Goal: Task Accomplishment & Management: Use online tool/utility

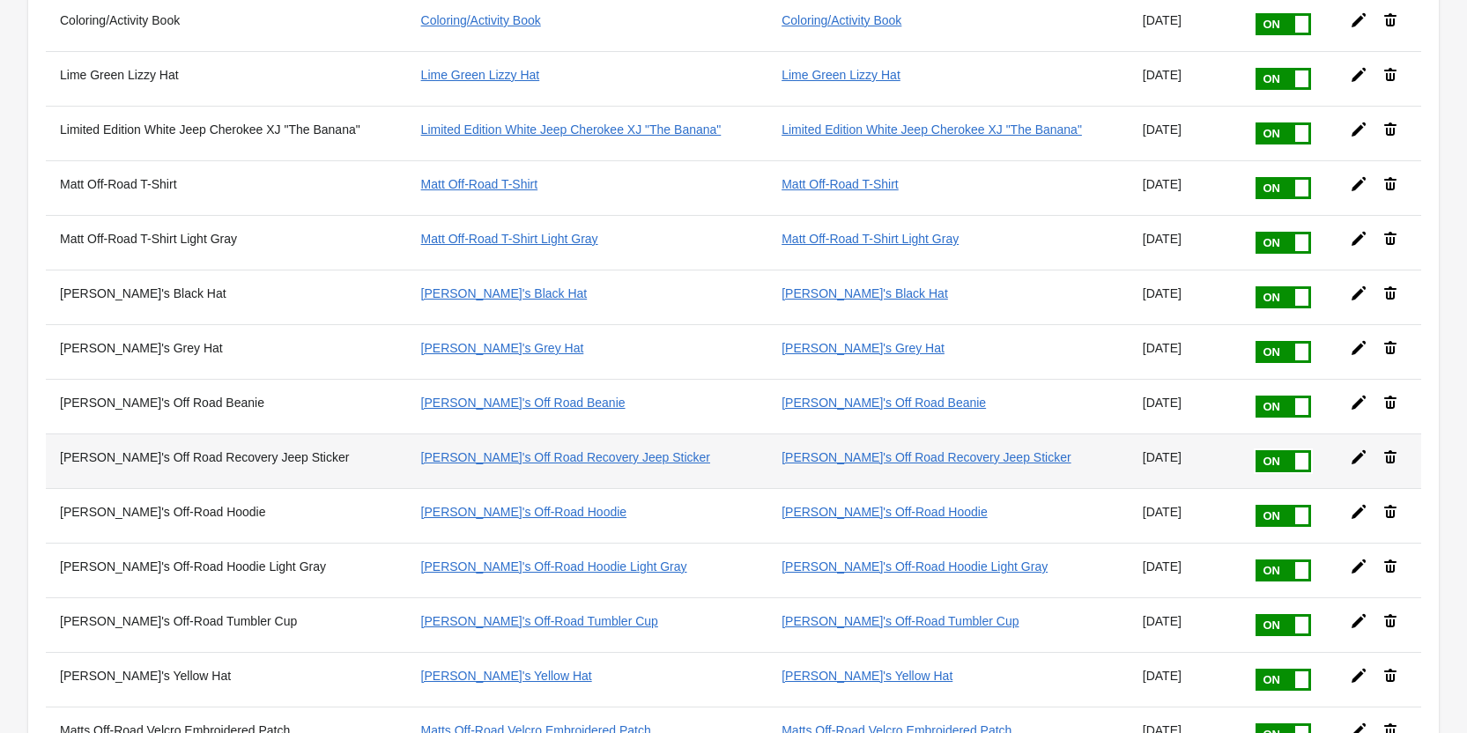
scroll to position [529, 0]
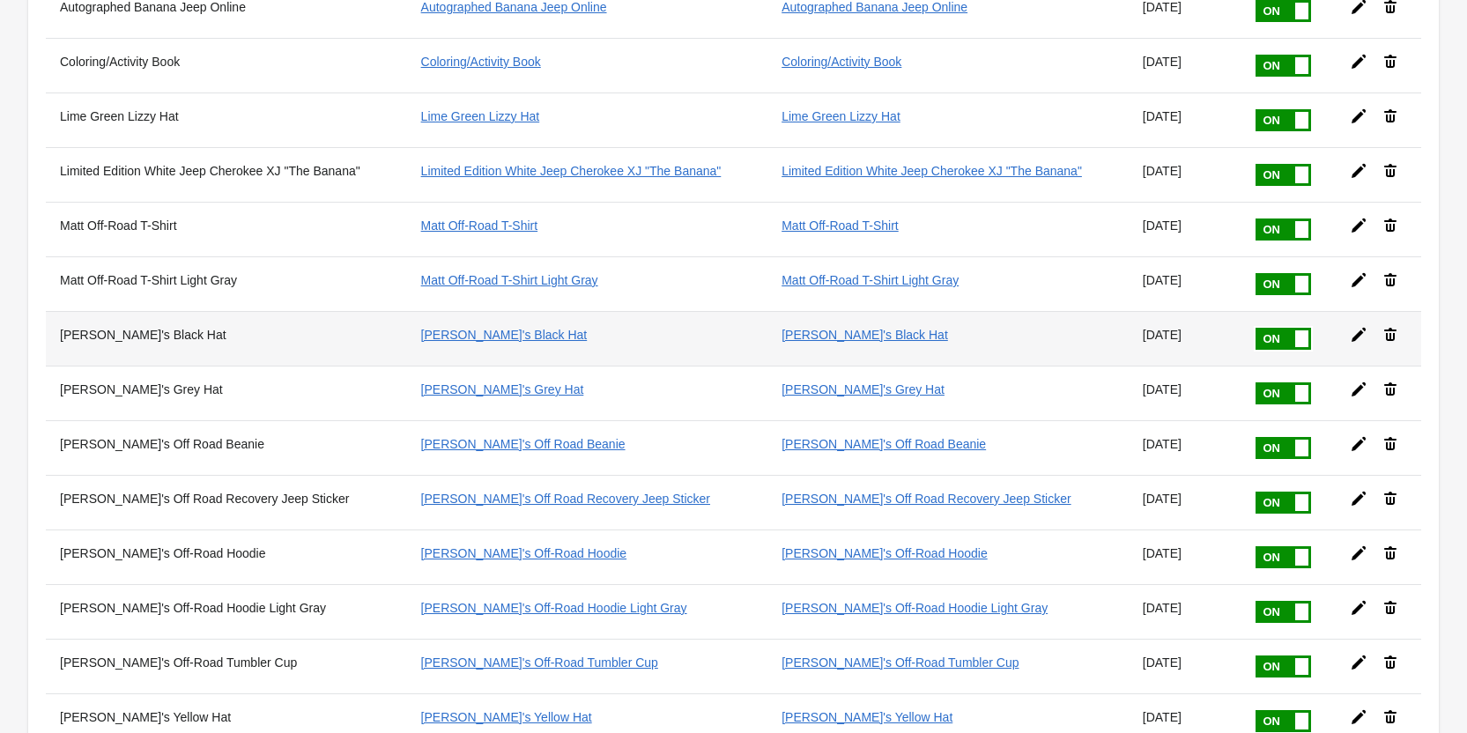
click at [1361, 337] on icon at bounding box center [1359, 335] width 18 height 18
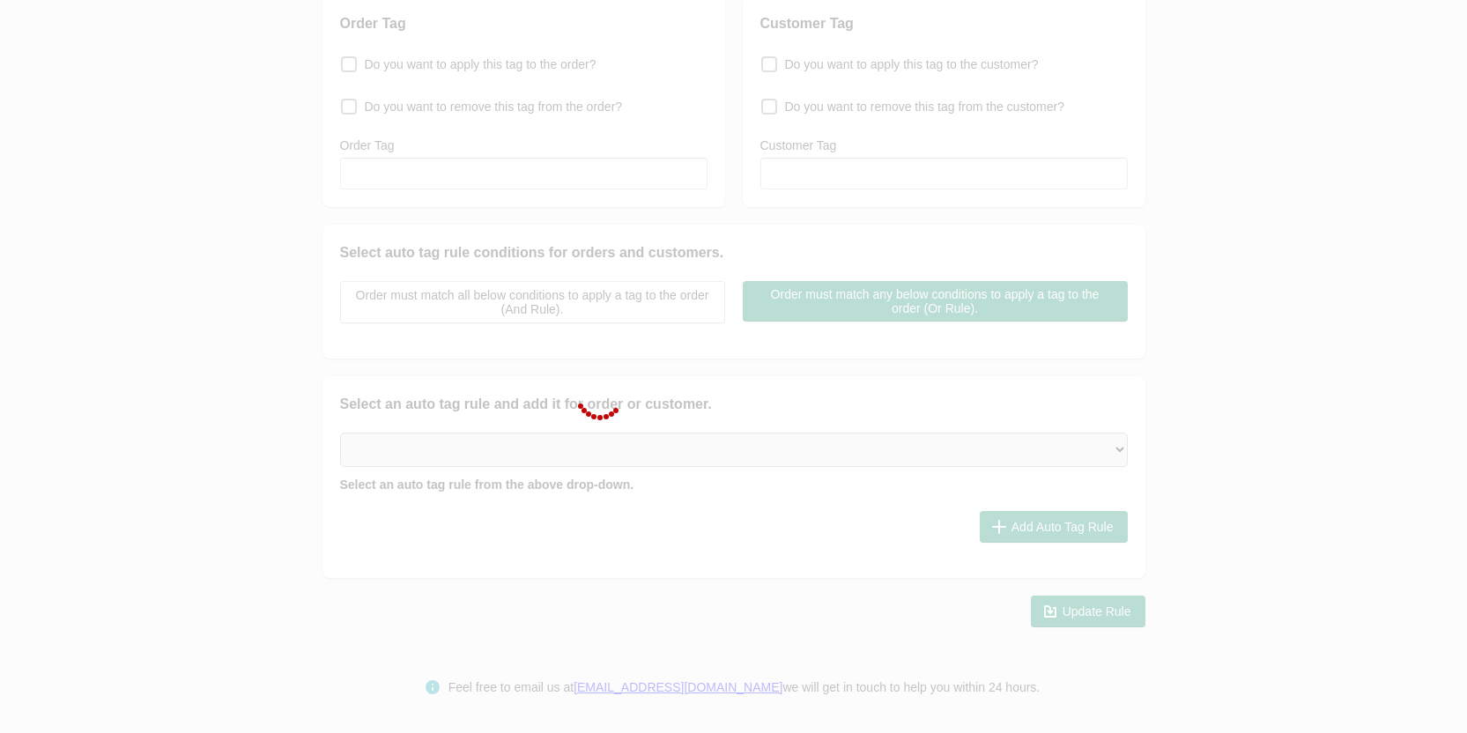
scroll to position [212, 0]
type input "[PERSON_NAME]'s Black Hat"
checkbox input "true"
type input "[PERSON_NAME]'s Black Hat"
checkbox input "true"
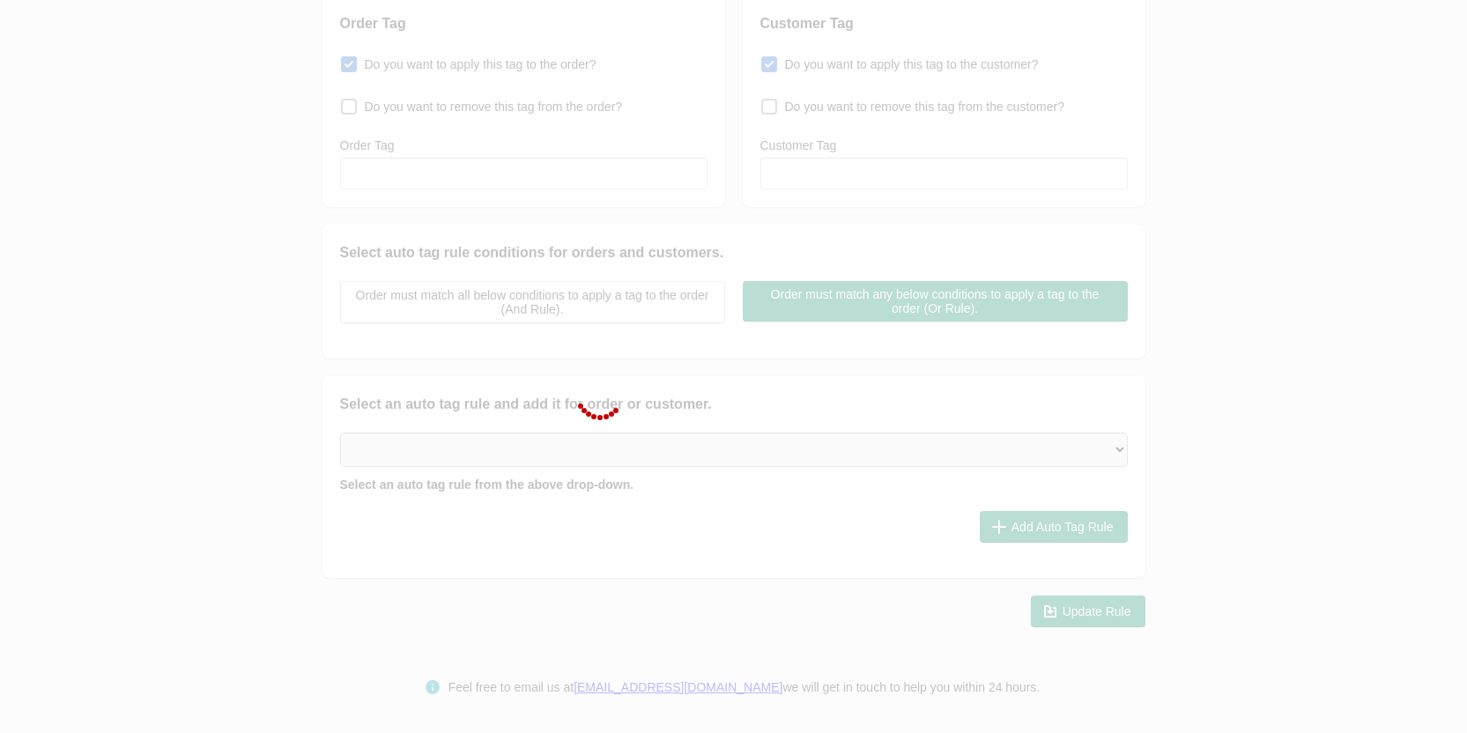
type input "[PERSON_NAME]'s Black Hat"
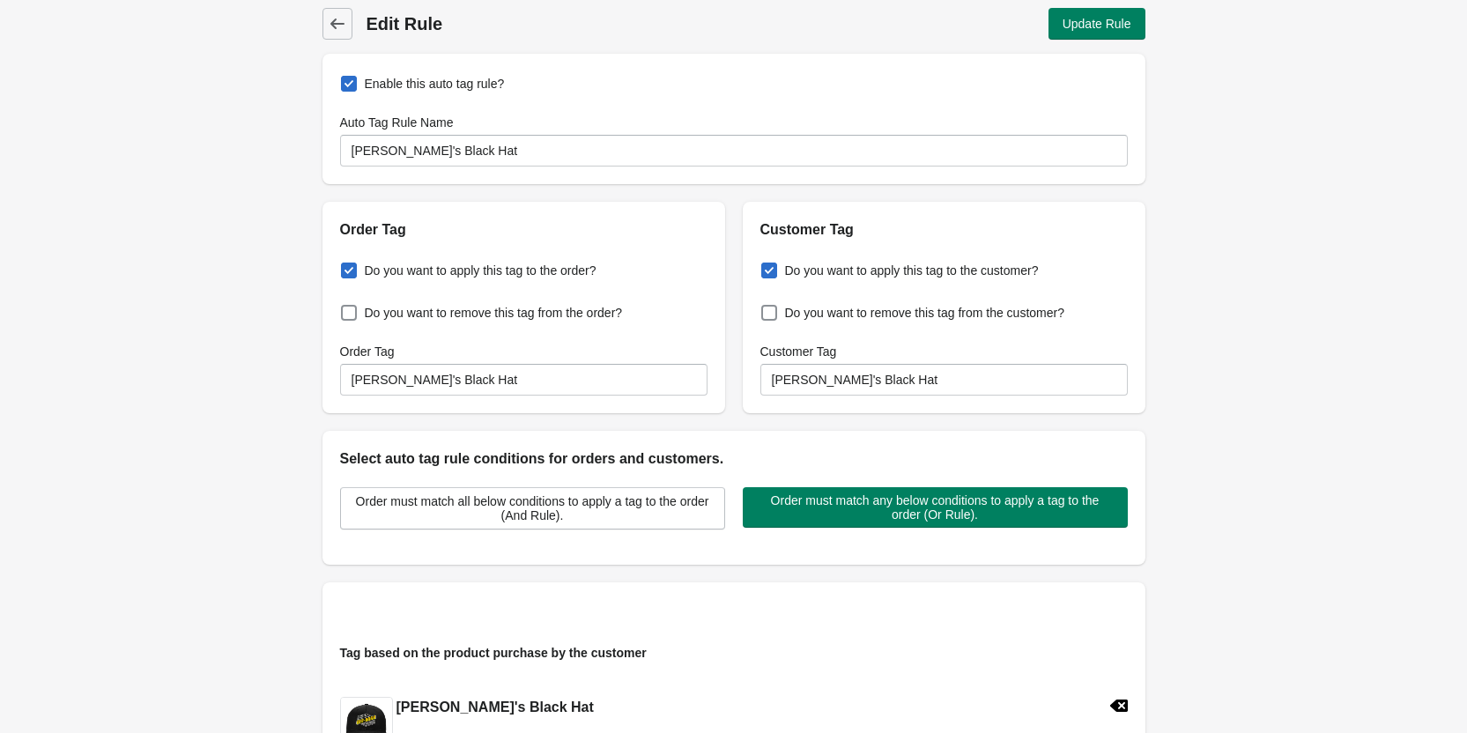
scroll to position [0, 0]
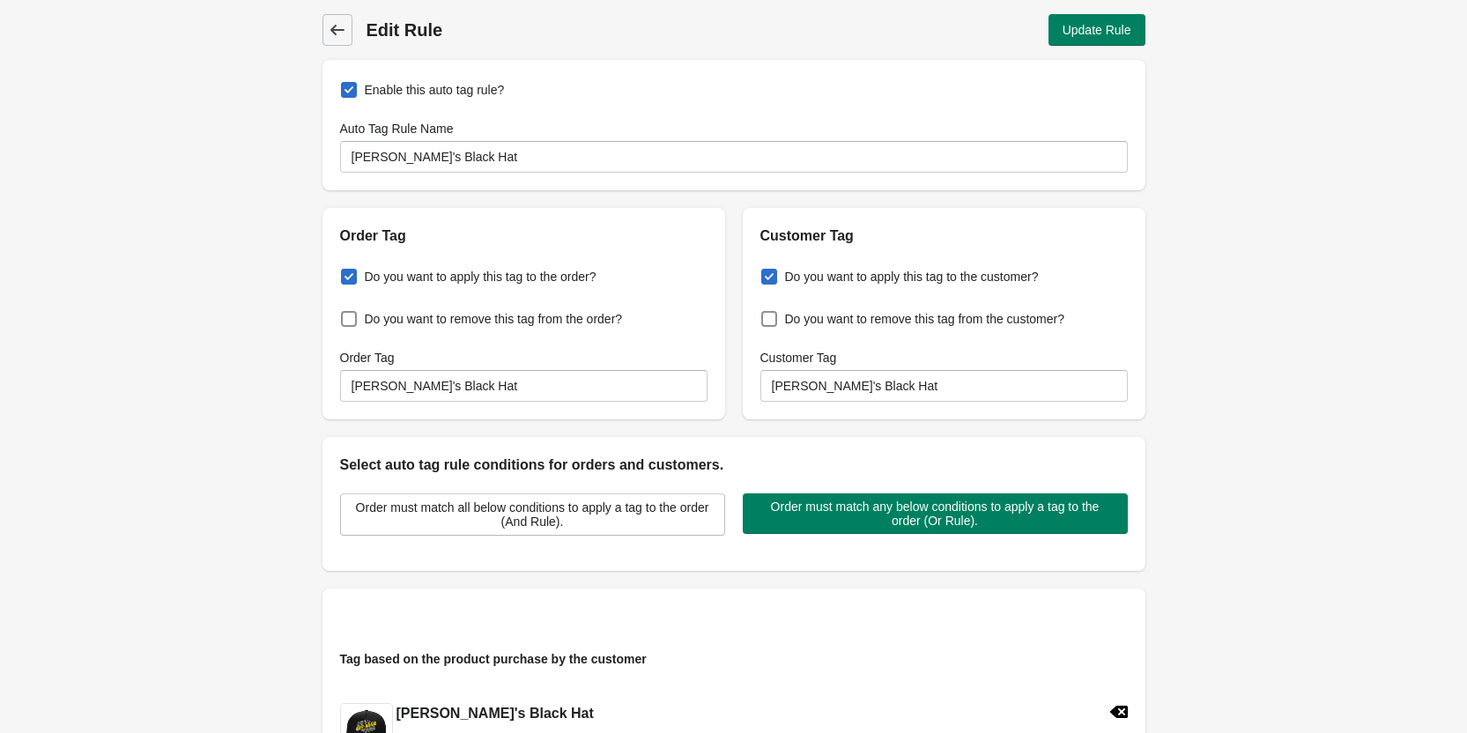
click at [336, 31] on icon at bounding box center [337, 30] width 14 height 11
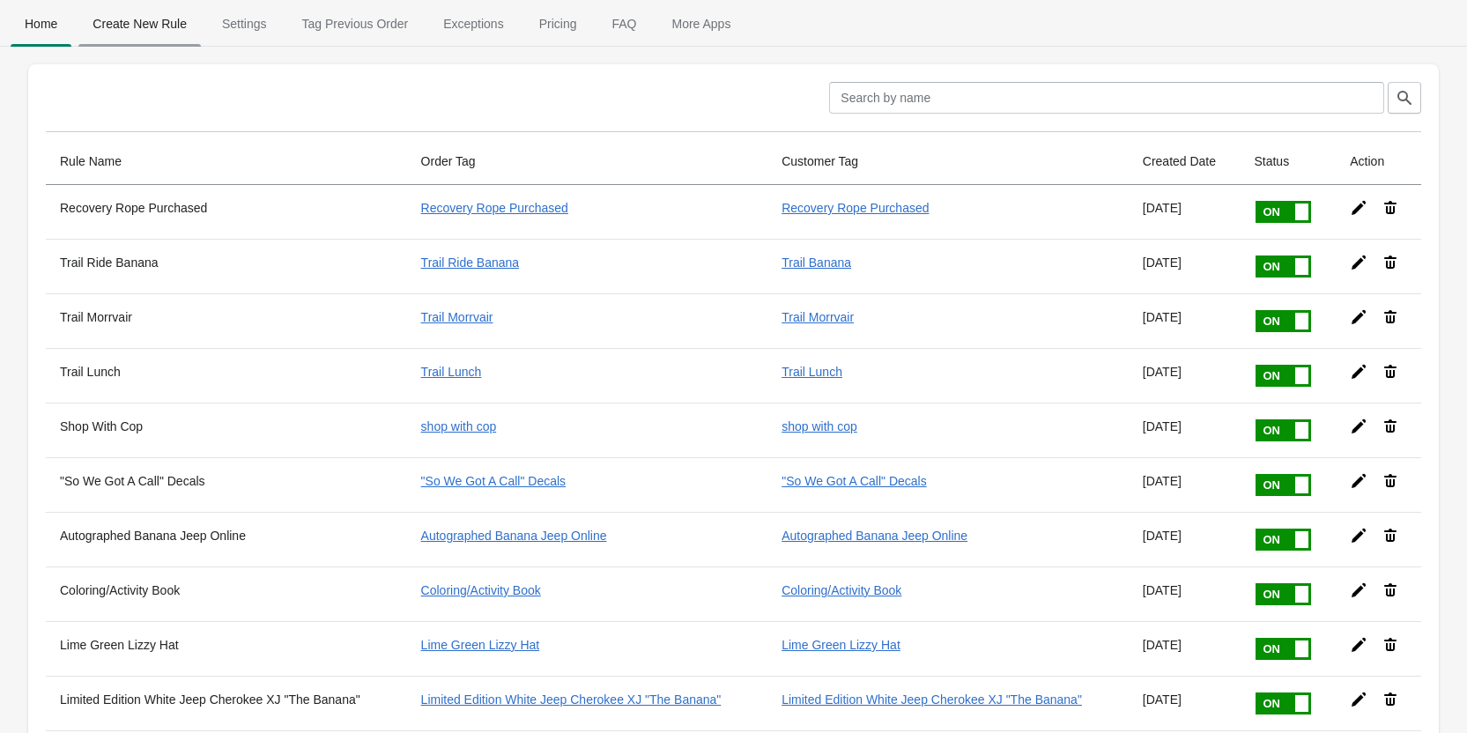
click at [150, 24] on span "Create New Rule" at bounding box center [139, 24] width 122 height 32
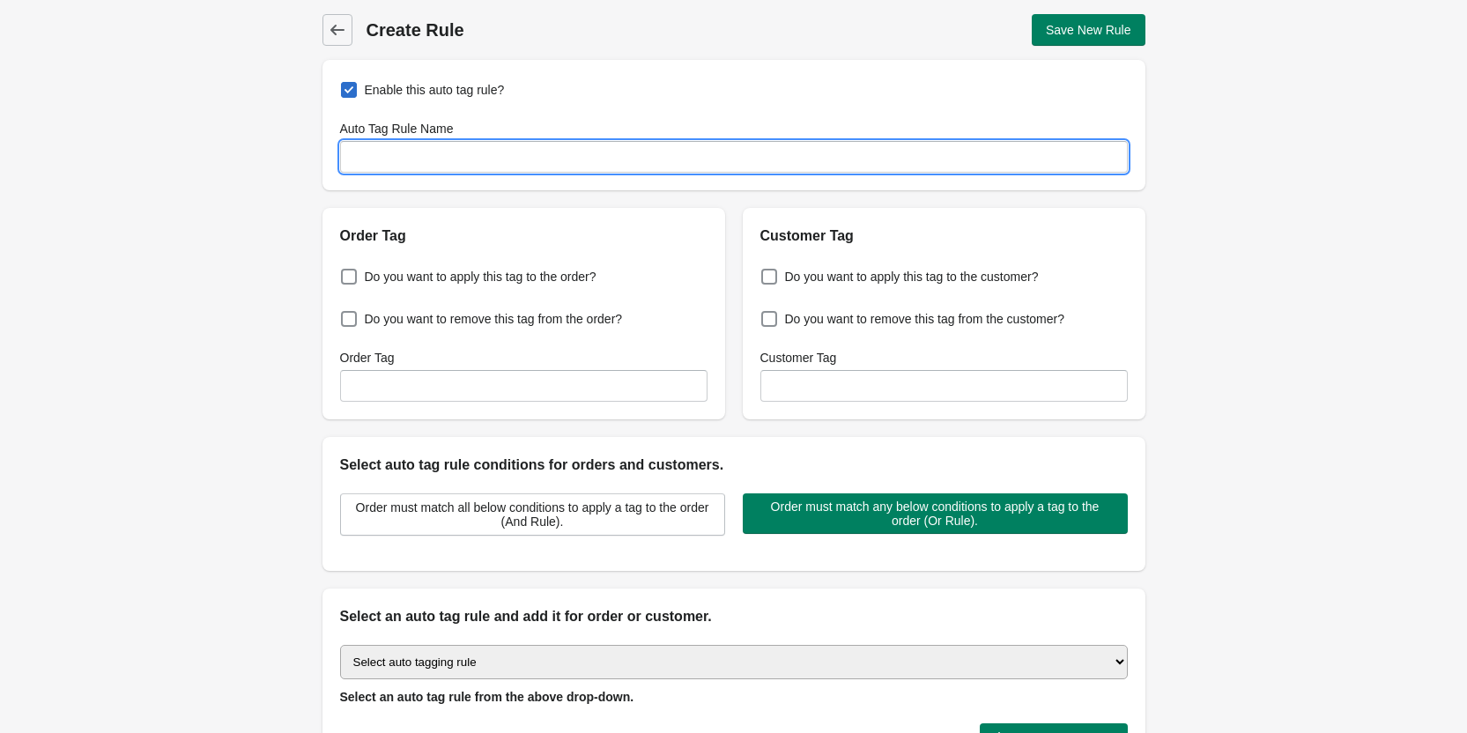
click at [369, 160] on input "Auto Tag Rule Name" at bounding box center [734, 157] width 788 height 32
drag, startPoint x: 404, startPoint y: 157, endPoint x: 312, endPoint y: 158, distance: 92.5
click at [312, 158] on div "Back Create Rule Save New Rule Enable this auto tag rule? Auto Tag Rule Name Ma…" at bounding box center [733, 427] width 879 height 854
type input "Hat Leather Patch Edition"
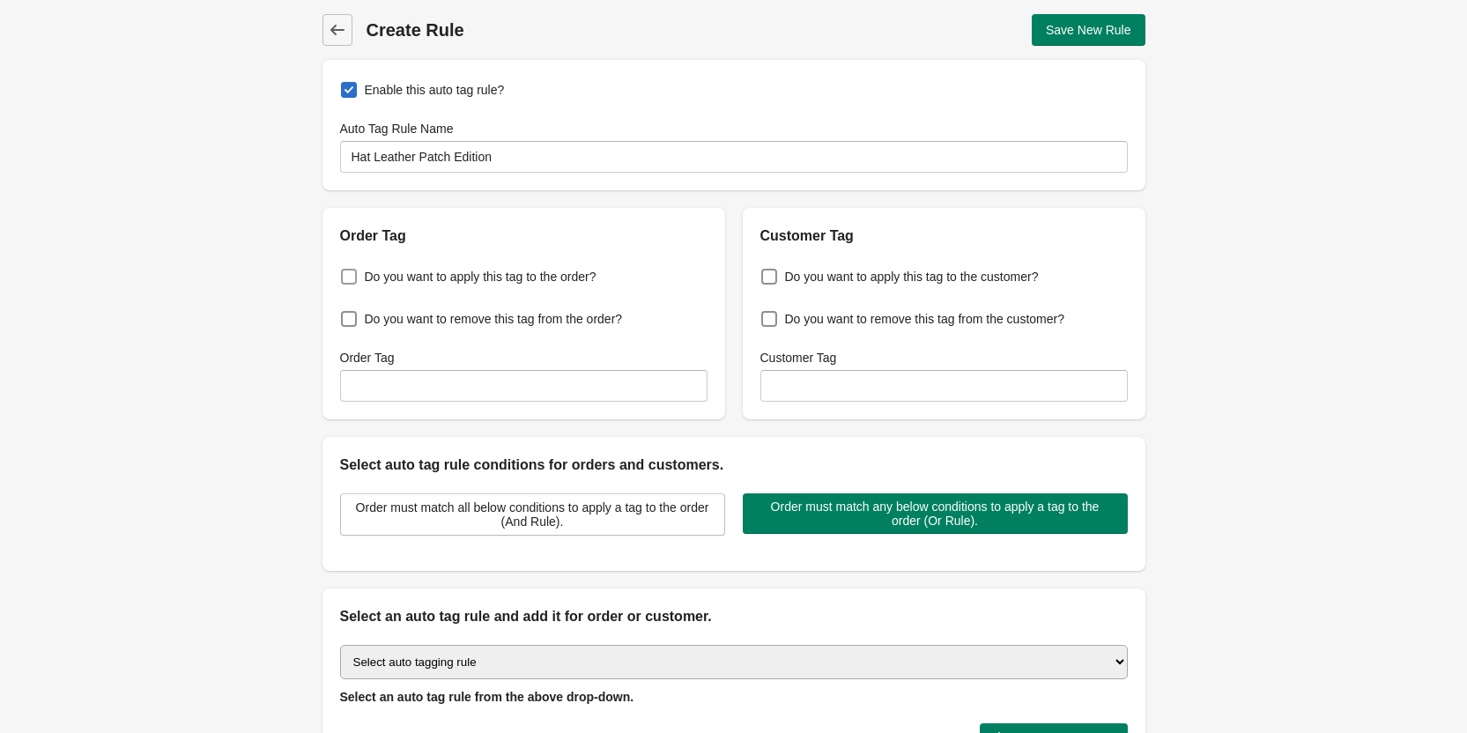
click at [348, 277] on span at bounding box center [349, 277] width 16 height 16
click at [345, 272] on input "Do you want to apply this tag to the order?" at bounding box center [345, 271] width 1 height 1
checkbox input "true"
click at [370, 375] on input "Order Tag" at bounding box center [523, 386] width 367 height 32
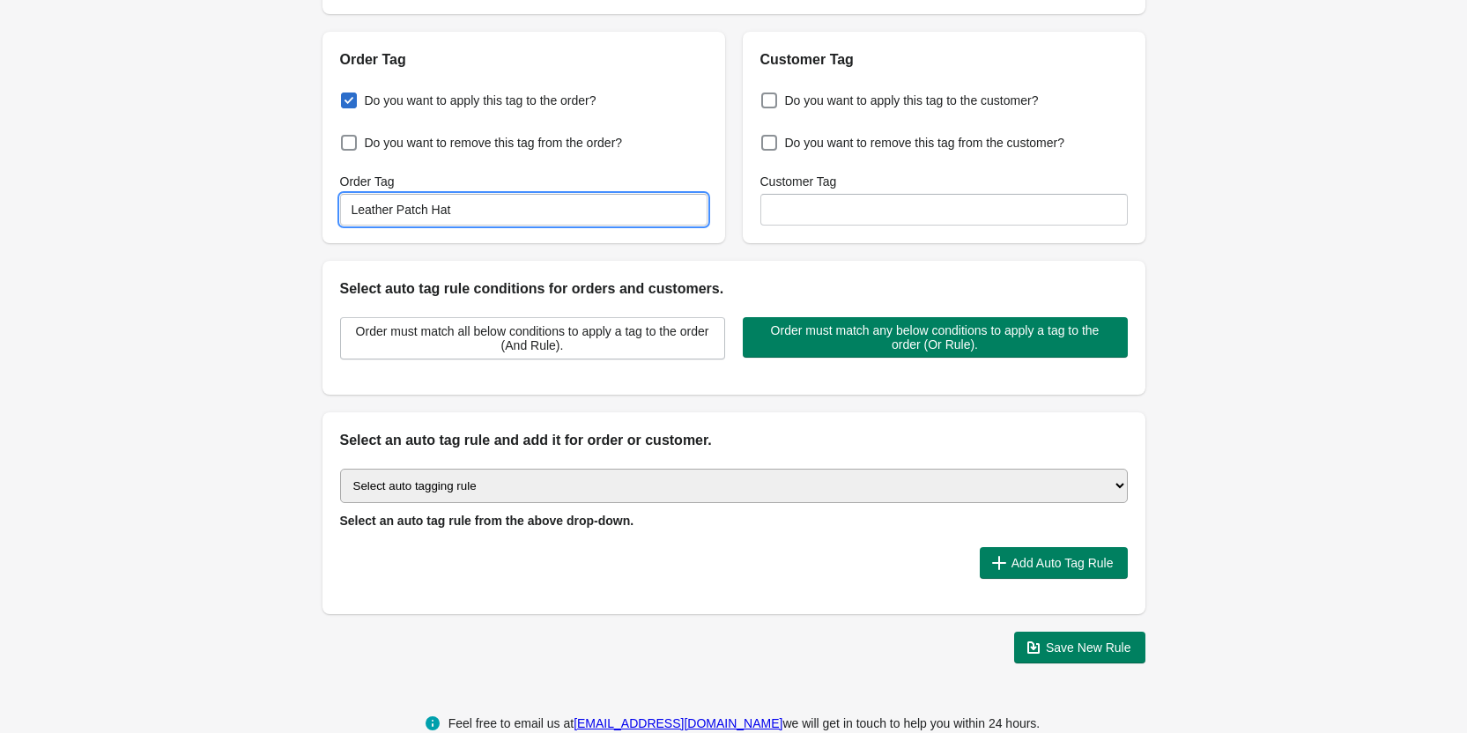
scroll to position [212, 0]
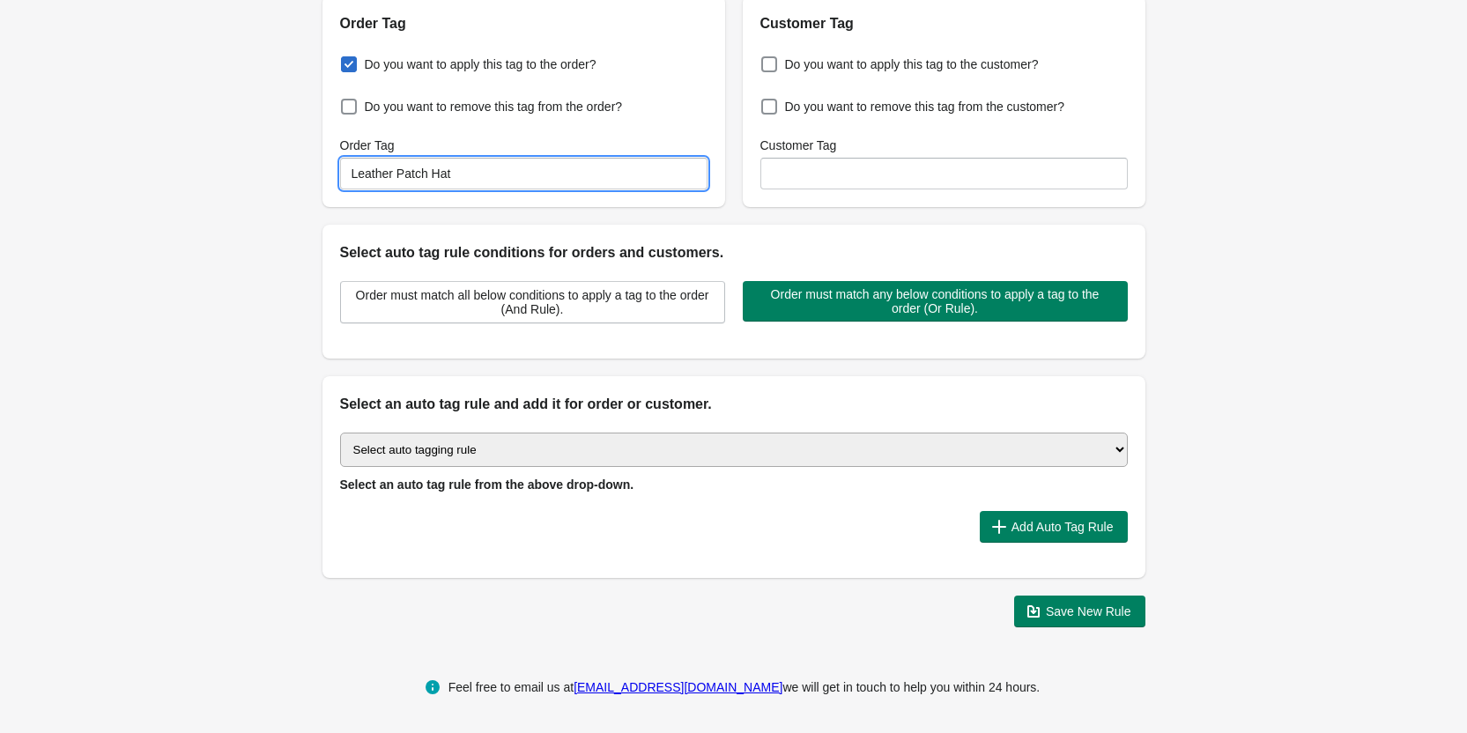
type input "Leather Patch Hat"
click at [508, 461] on select "Select auto tagging rule Tag by order amount Tag based on the order count (Volu…" at bounding box center [734, 450] width 788 height 34
select select "1"
click at [340, 433] on select "Select auto tagging rule Tag by order amount Tag based on the order count (Volu…" at bounding box center [734, 450] width 788 height 34
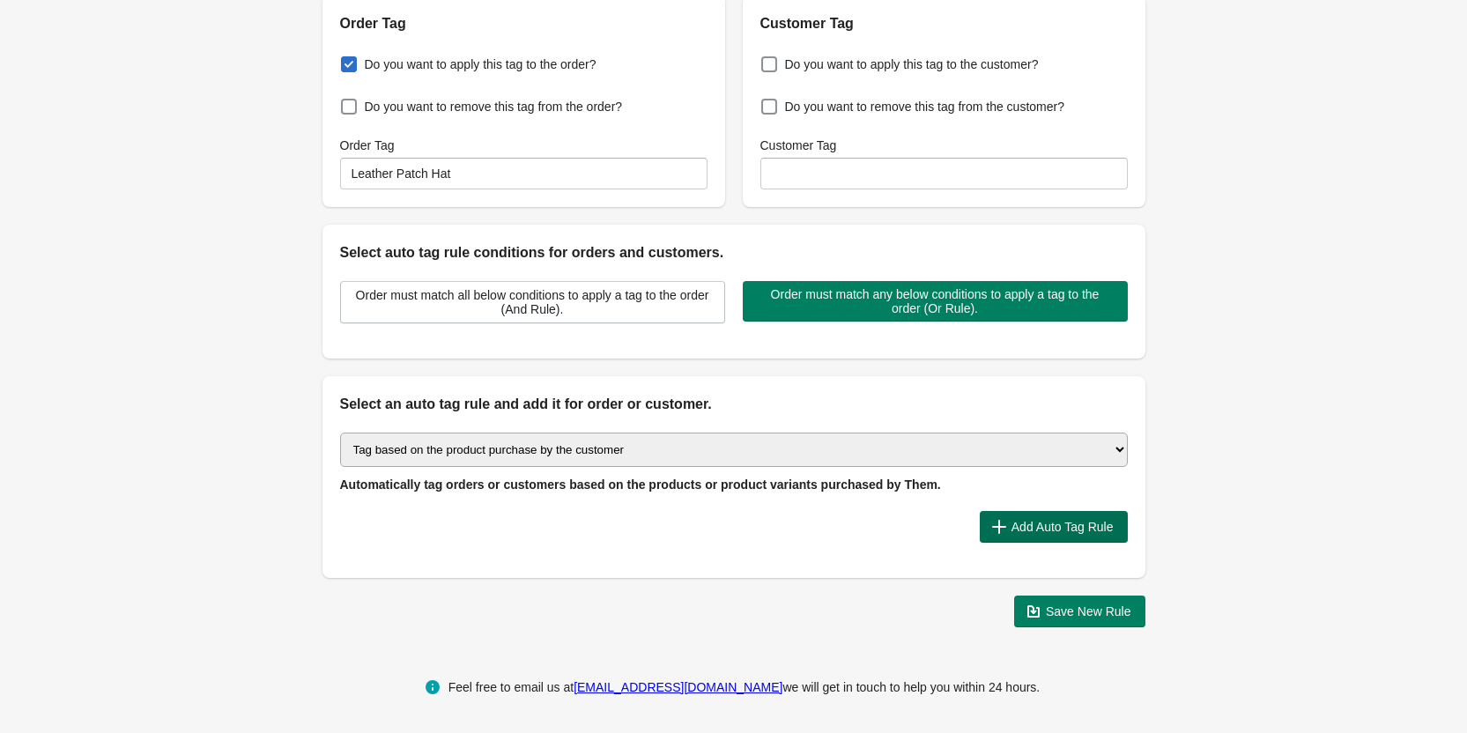
click at [1032, 530] on span "Add Auto Tag Rule" at bounding box center [1063, 527] width 102 height 14
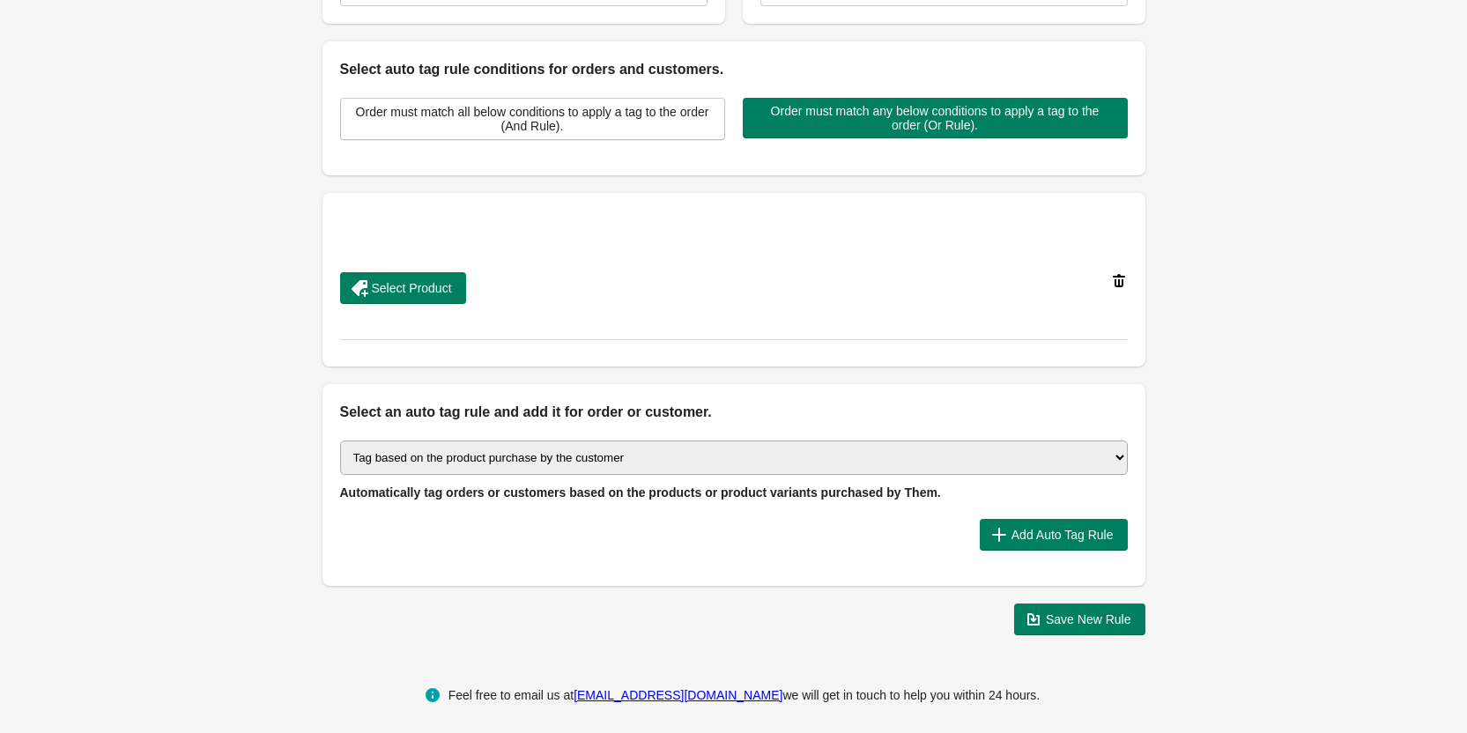
scroll to position [404, 0]
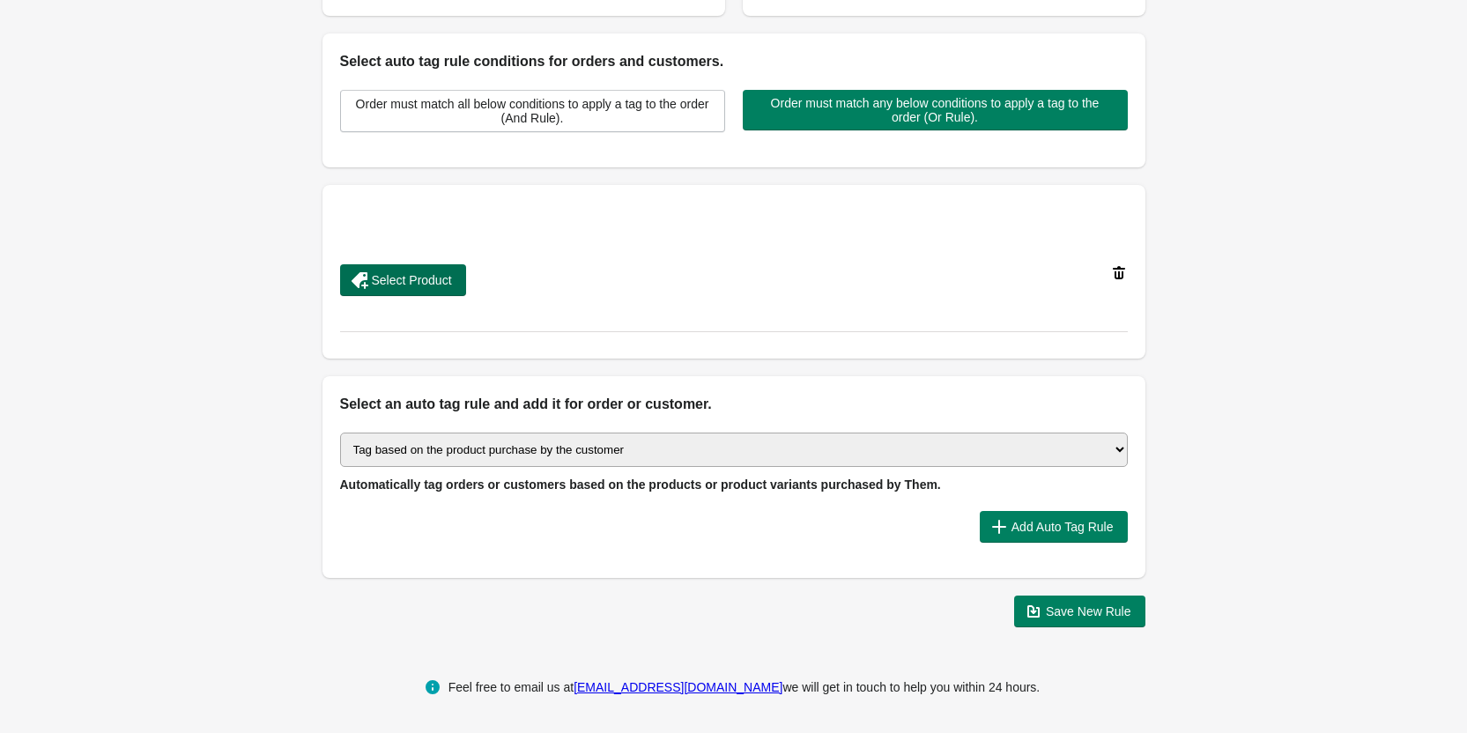
click at [423, 278] on span "Select Product" at bounding box center [412, 280] width 80 height 14
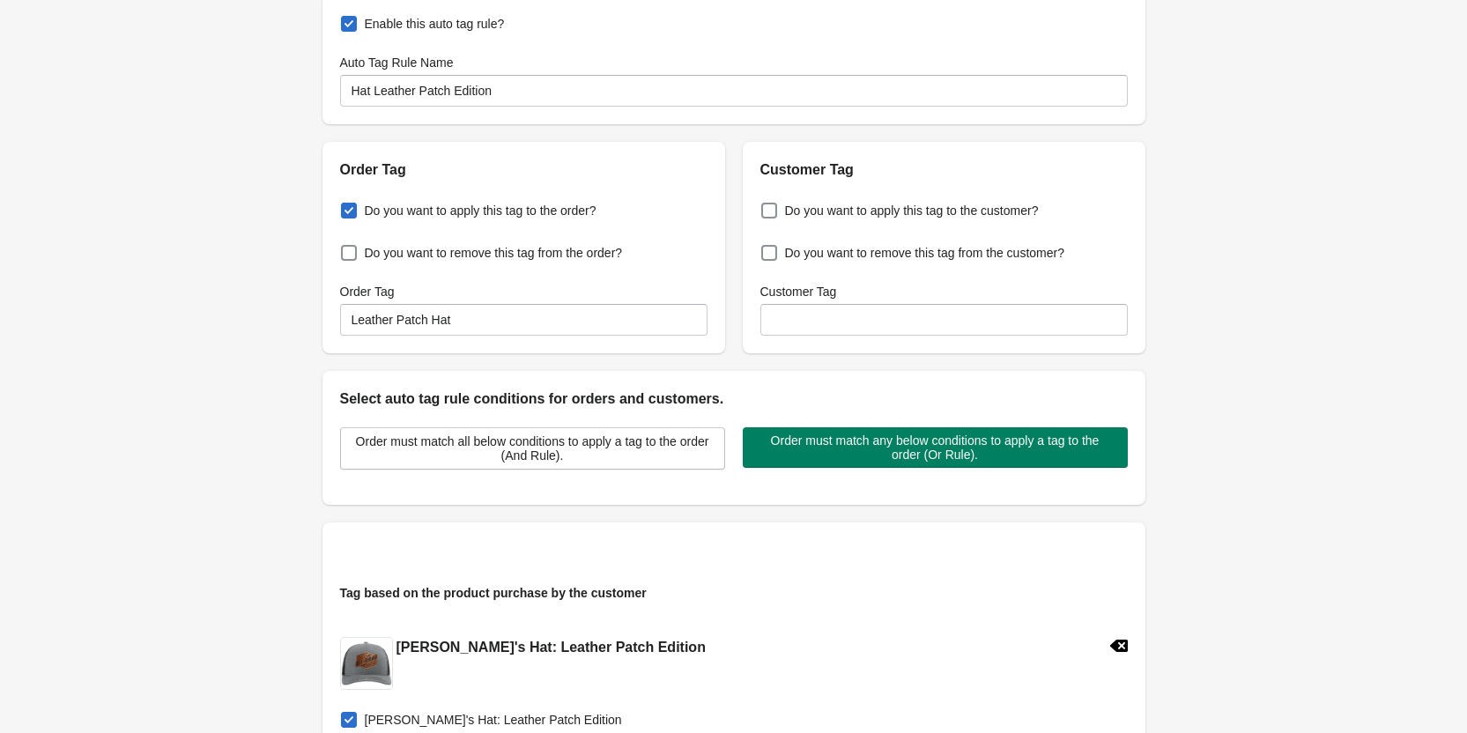
scroll to position [51, 0]
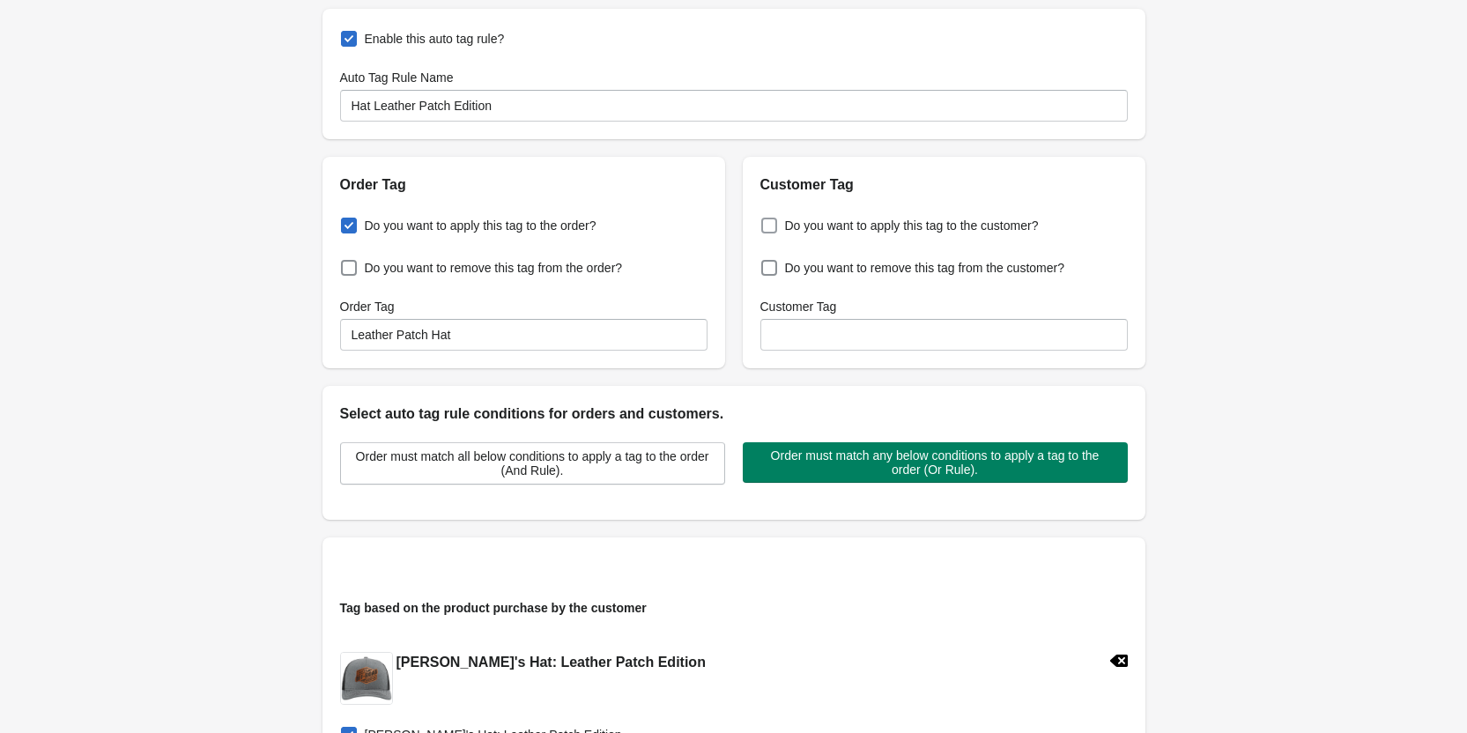
click at [768, 227] on span at bounding box center [769, 226] width 16 height 16
click at [766, 221] on input "Do you want to apply this tag to the customer?" at bounding box center [765, 220] width 1 height 1
checkbox input "true"
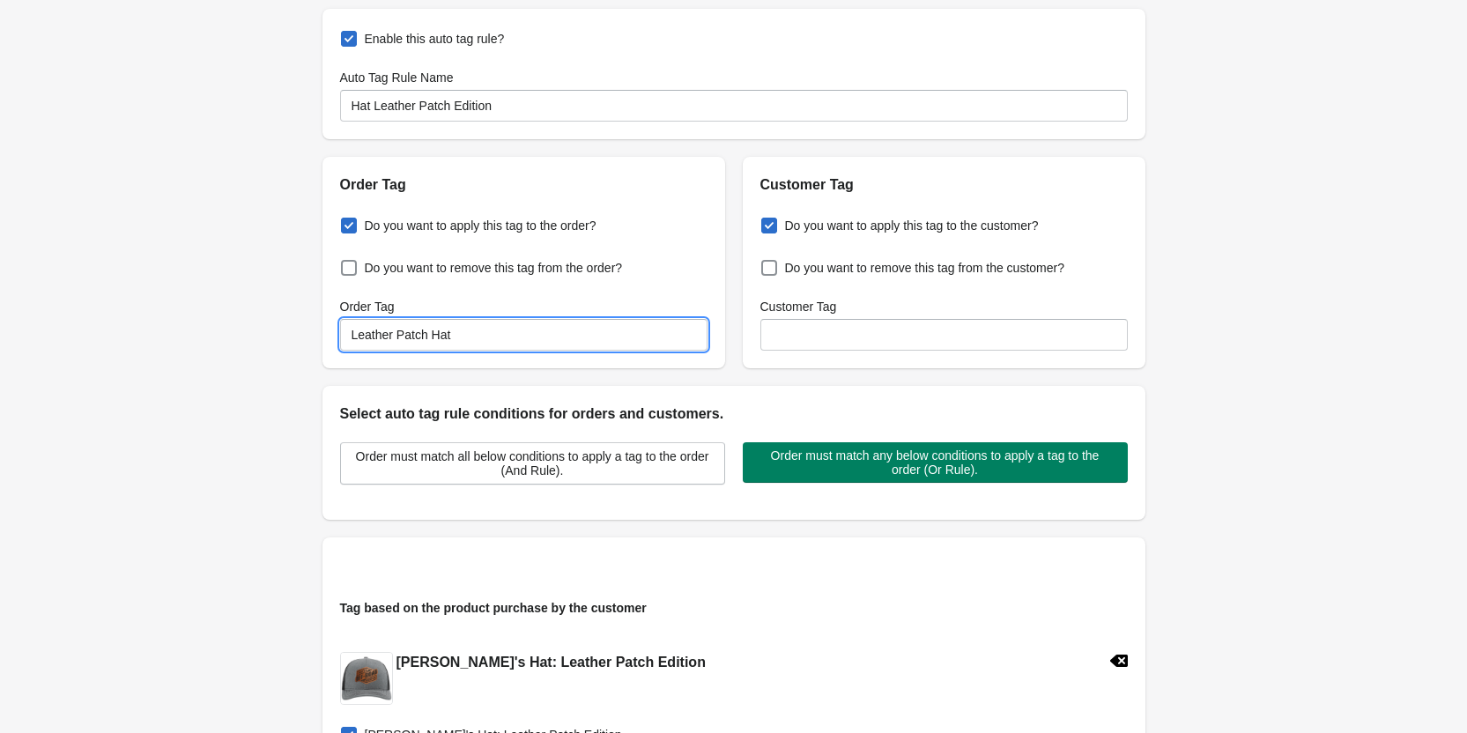
drag, startPoint x: 456, startPoint y: 338, endPoint x: 347, endPoint y: 336, distance: 109.3
click at [347, 336] on input "Leather Patch Hat" at bounding box center [523, 335] width 367 height 32
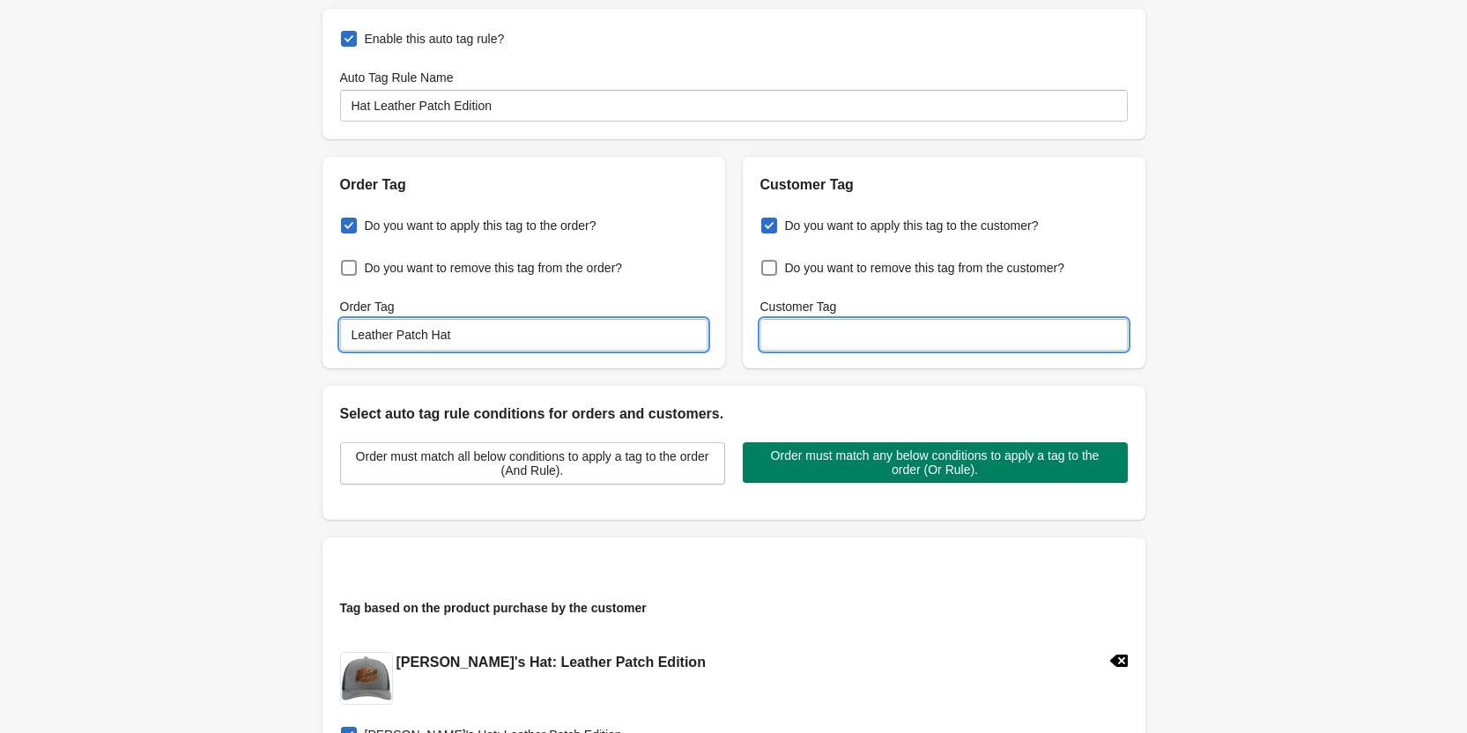
click at [792, 328] on input "Customer Tag" at bounding box center [943, 335] width 367 height 32
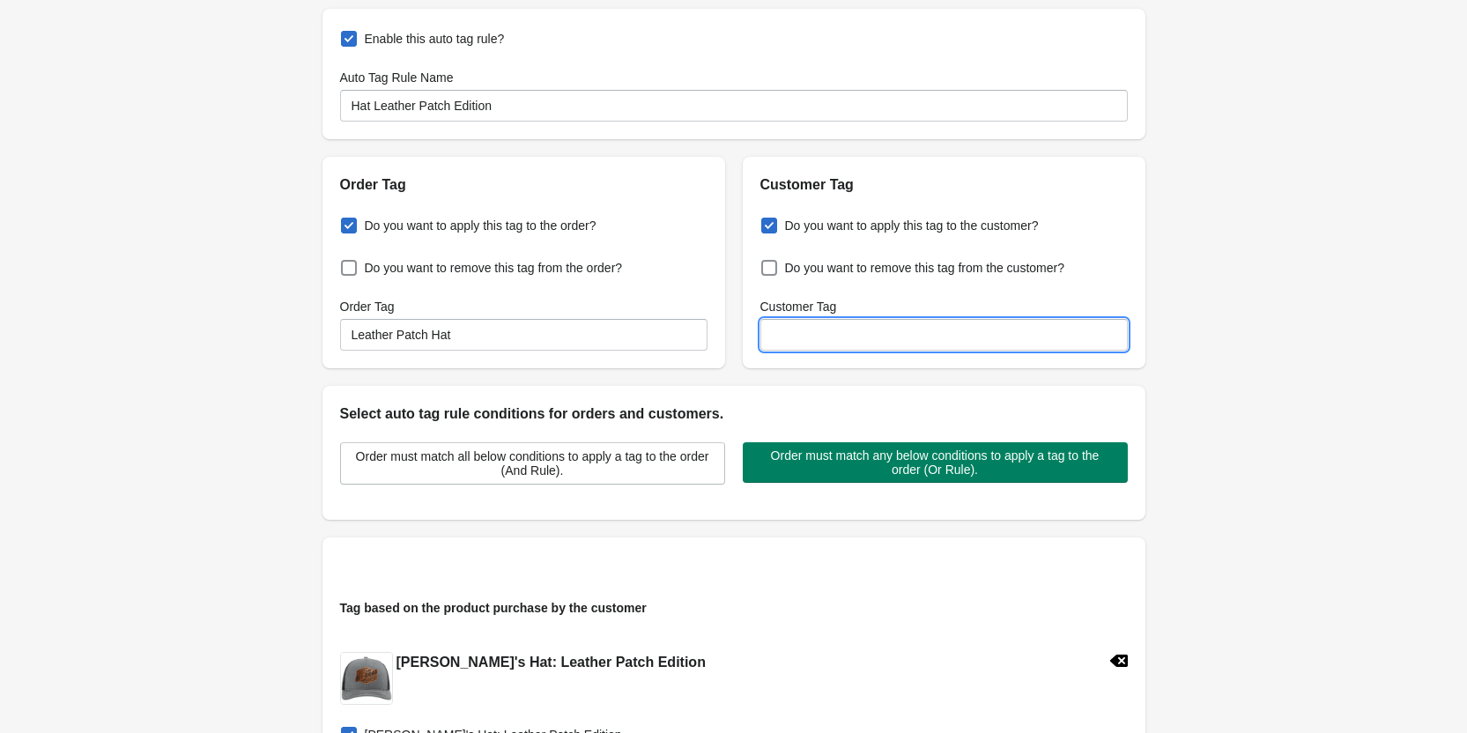
paste input "Leather Patch Hat"
type input "Leather Patch Hat"
click at [1140, 369] on div "Enable this auto tag rule? Auto Tag Rule Name Hat Leather Patch Edition Order T…" at bounding box center [734, 589] width 823 height 1161
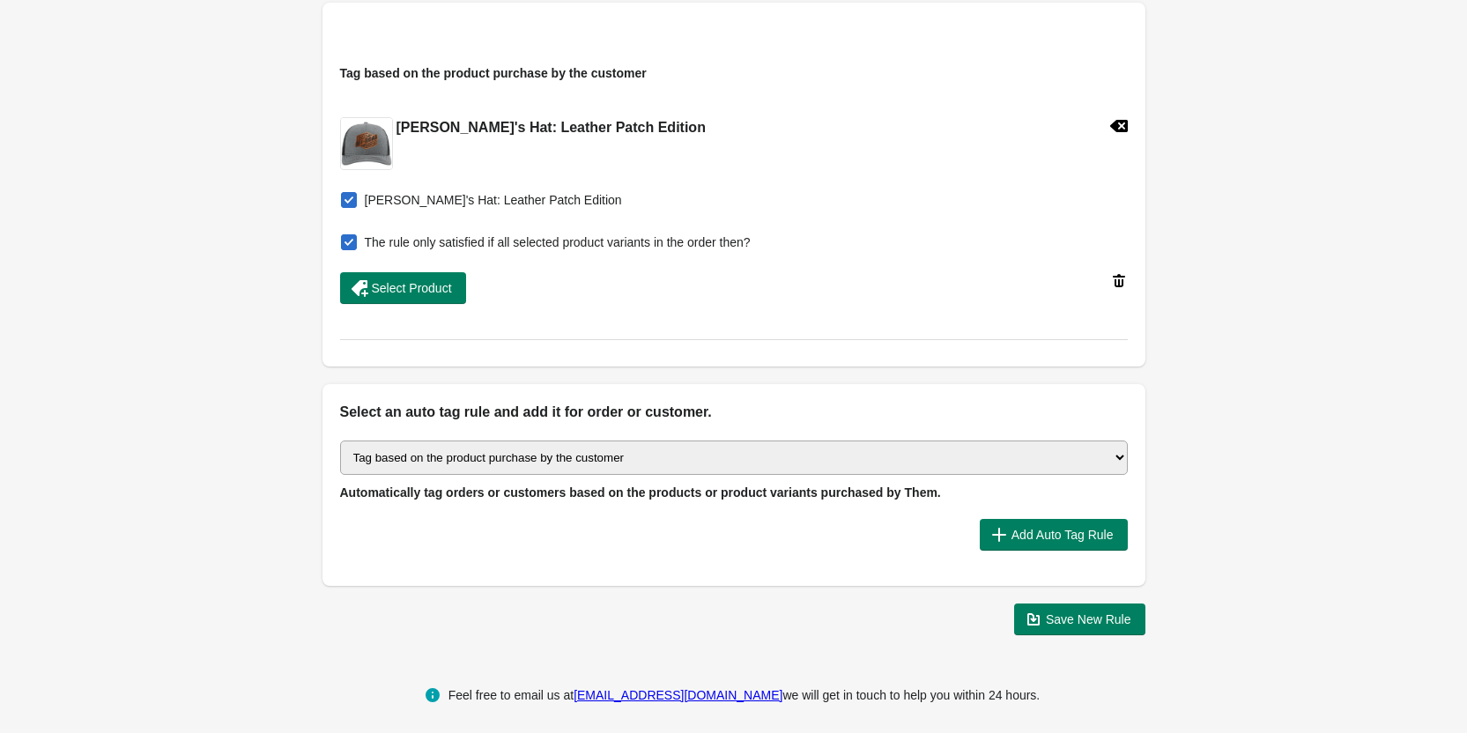
scroll to position [594, 0]
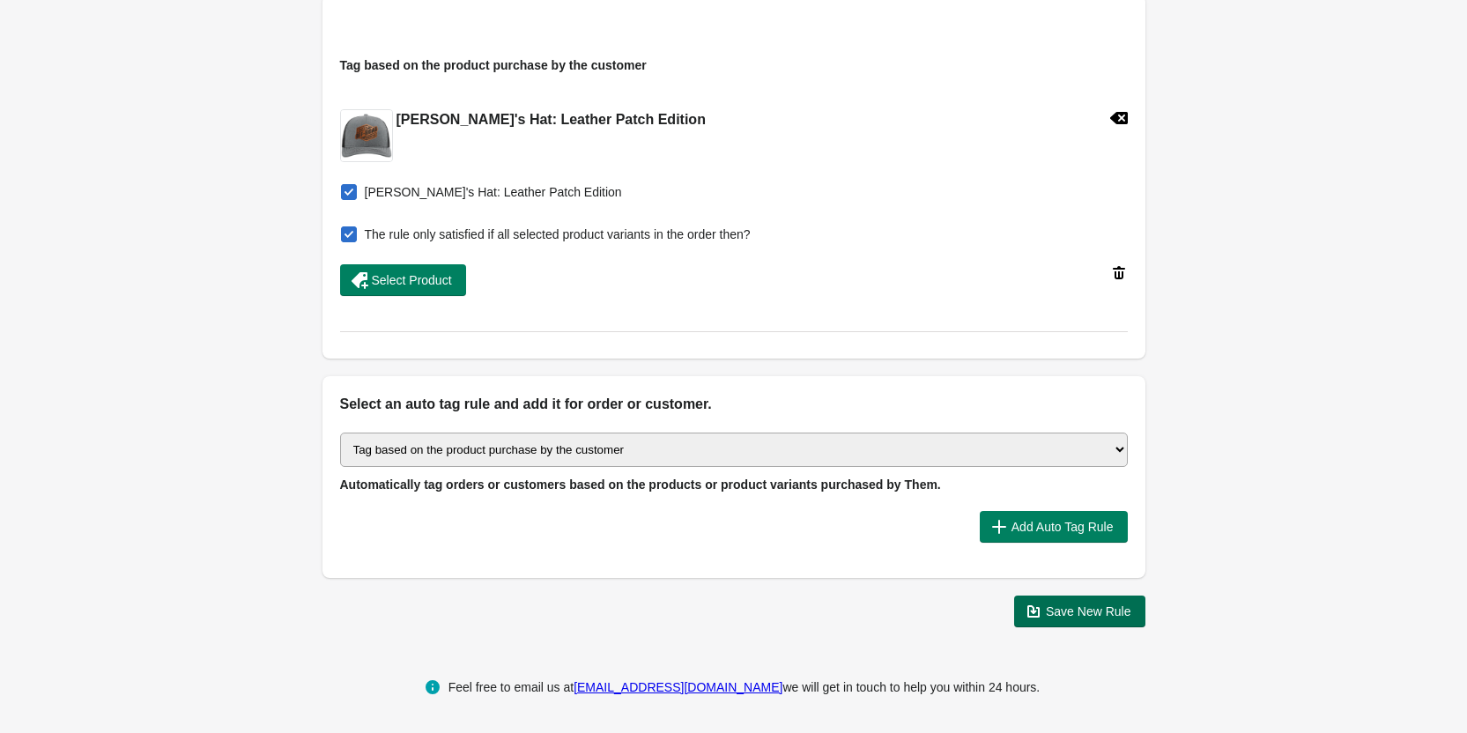
click at [1104, 608] on span "Save New Rule" at bounding box center [1088, 612] width 85 height 14
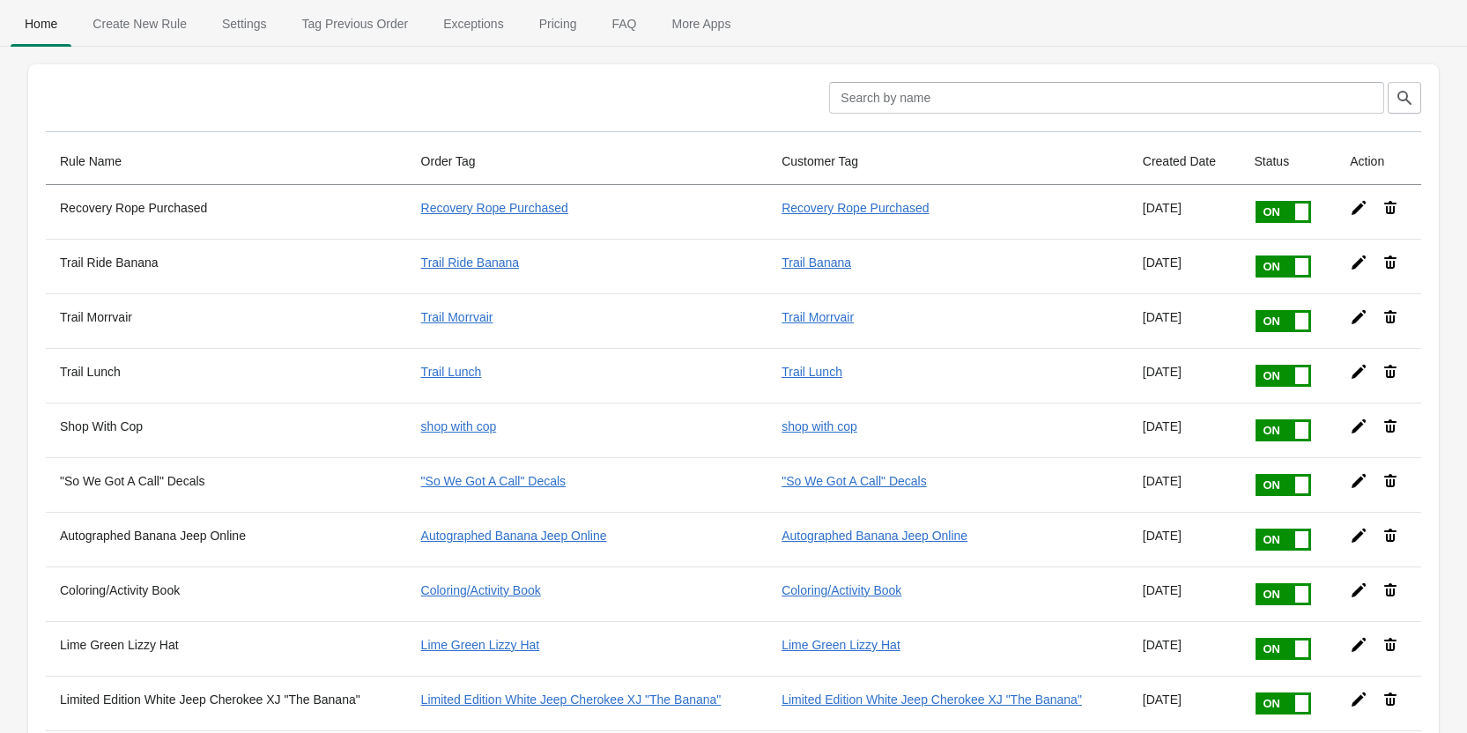
click at [1198, 166] on th "Created Date" at bounding box center [1185, 161] width 112 height 47
click at [1155, 167] on th "Created Date" at bounding box center [1185, 161] width 112 height 47
click at [1148, 154] on th "Created Date" at bounding box center [1185, 161] width 112 height 47
click at [1135, 161] on th "Created Date" at bounding box center [1185, 161] width 112 height 47
click at [1151, 162] on th "Created Date" at bounding box center [1185, 161] width 112 height 47
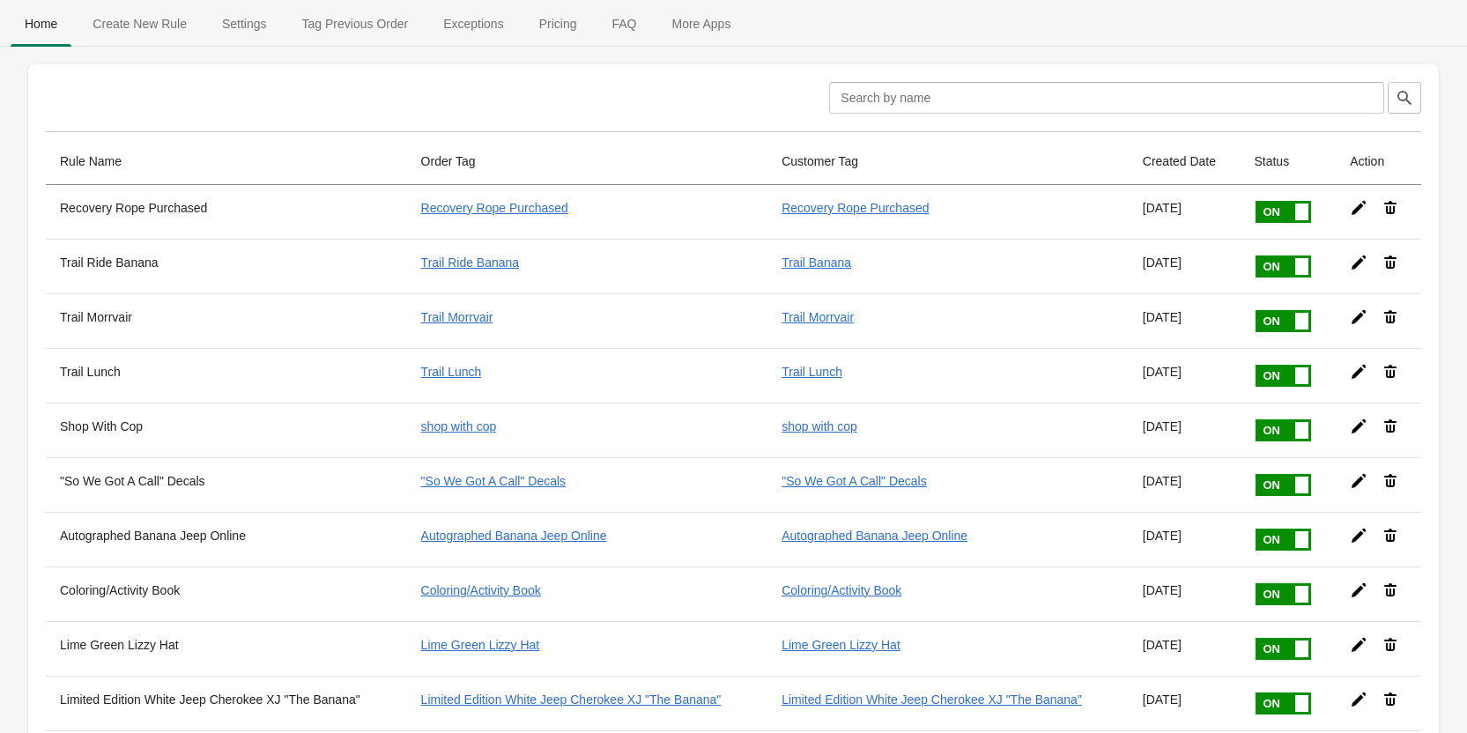
click at [1202, 167] on th "Created Date" at bounding box center [1185, 161] width 112 height 47
click at [1209, 168] on th "Created Date" at bounding box center [1185, 161] width 112 height 47
click at [131, 33] on span "Create New Rule" at bounding box center [139, 24] width 122 height 32
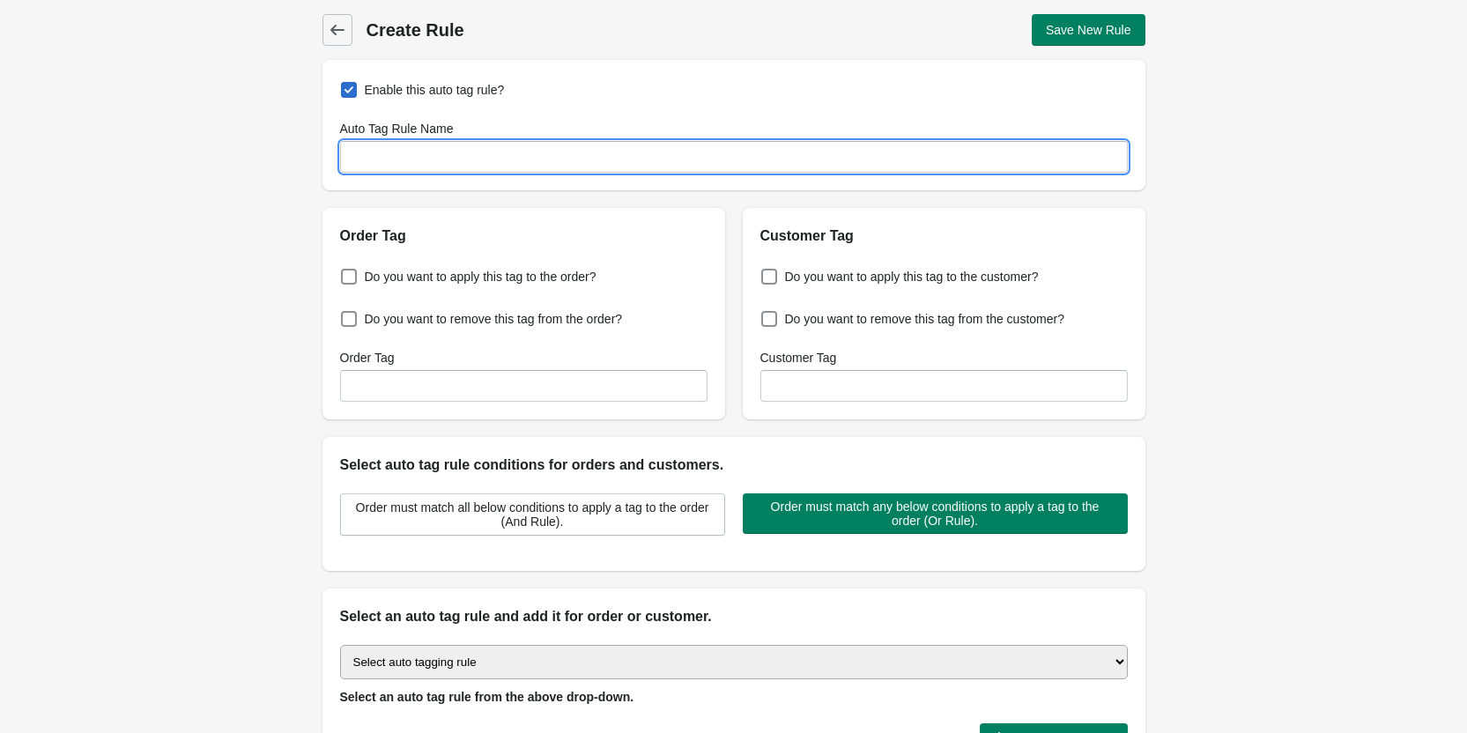
click at [360, 160] on input "Auto Tag Rule Name" at bounding box center [734, 157] width 788 height 32
type input "Soft Shackle"
click at [343, 276] on span at bounding box center [349, 277] width 16 height 16
click at [345, 272] on input "Do you want to apply this tag to the order?" at bounding box center [345, 271] width 1 height 1
checkbox input "true"
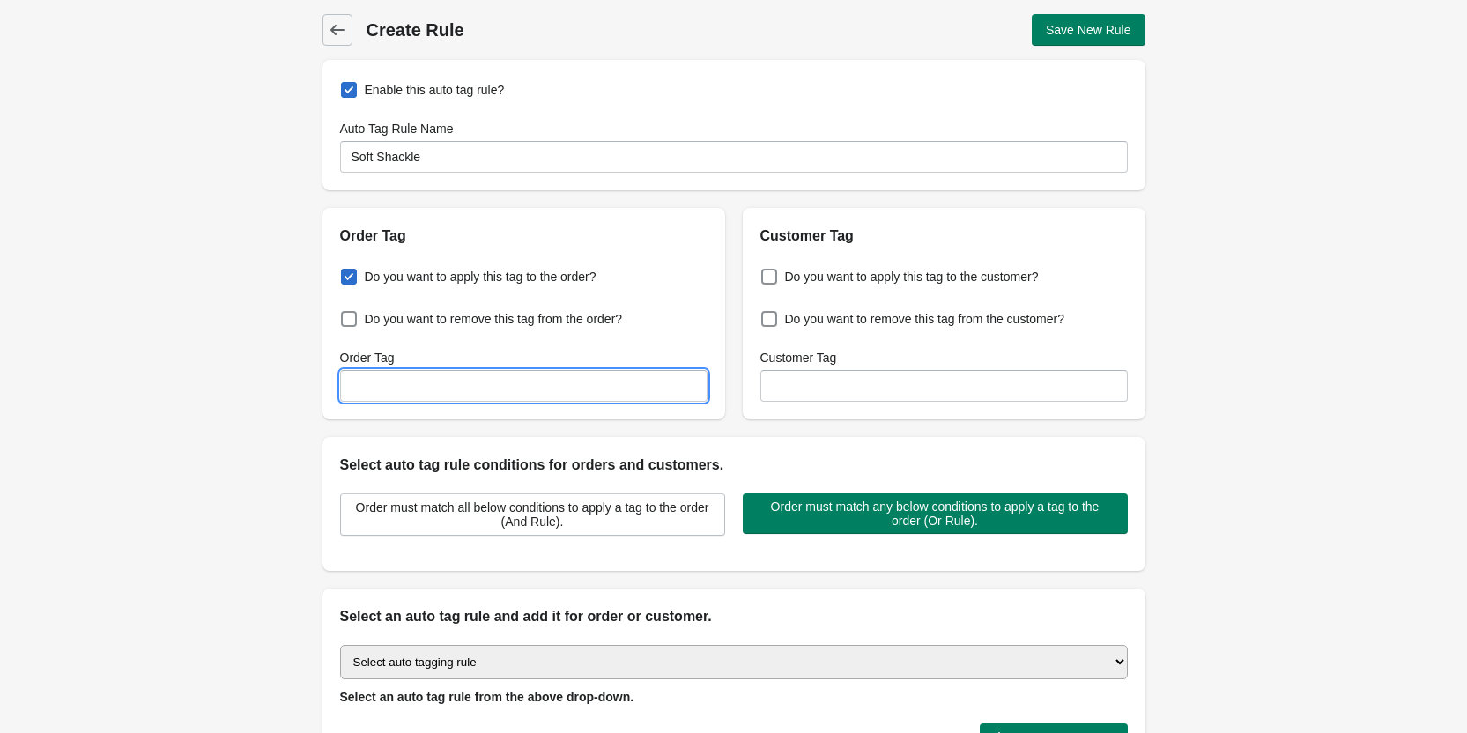
click at [394, 375] on input "Order Tag" at bounding box center [523, 386] width 367 height 32
drag, startPoint x: 441, startPoint y: 386, endPoint x: 286, endPoint y: 386, distance: 155.1
click at [286, 386] on div "Back Create Rule Save New Rule Enable this auto tag rule? Auto Tag Rule Name So…" at bounding box center [733, 427] width 1467 height 854
type input "Soft Shackle"
click at [819, 391] on input "Customer Tag" at bounding box center [943, 386] width 367 height 32
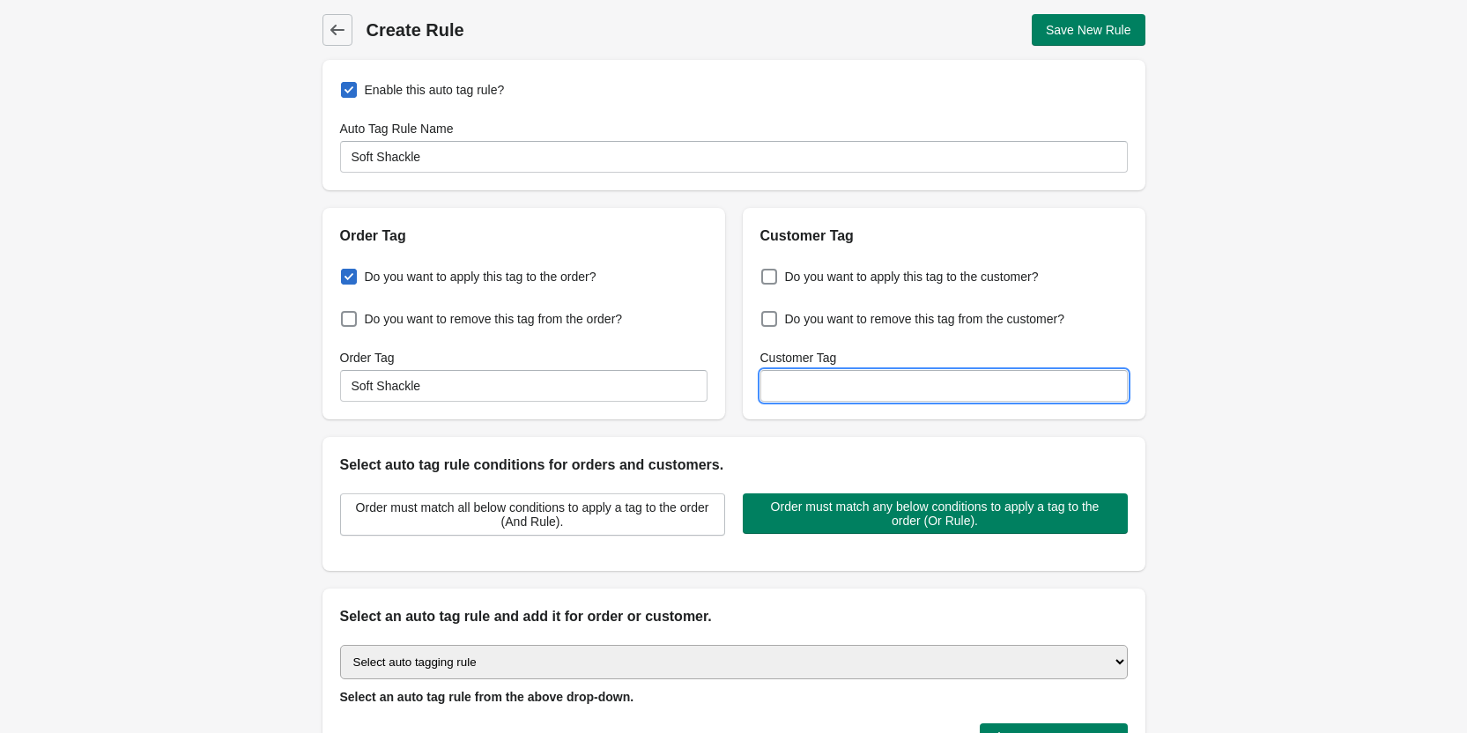
click at [770, 434] on div "Enable this auto tag rule? Auto Tag Rule Name Soft Shackle Order Tag Do you wan…" at bounding box center [734, 450] width 823 height 780
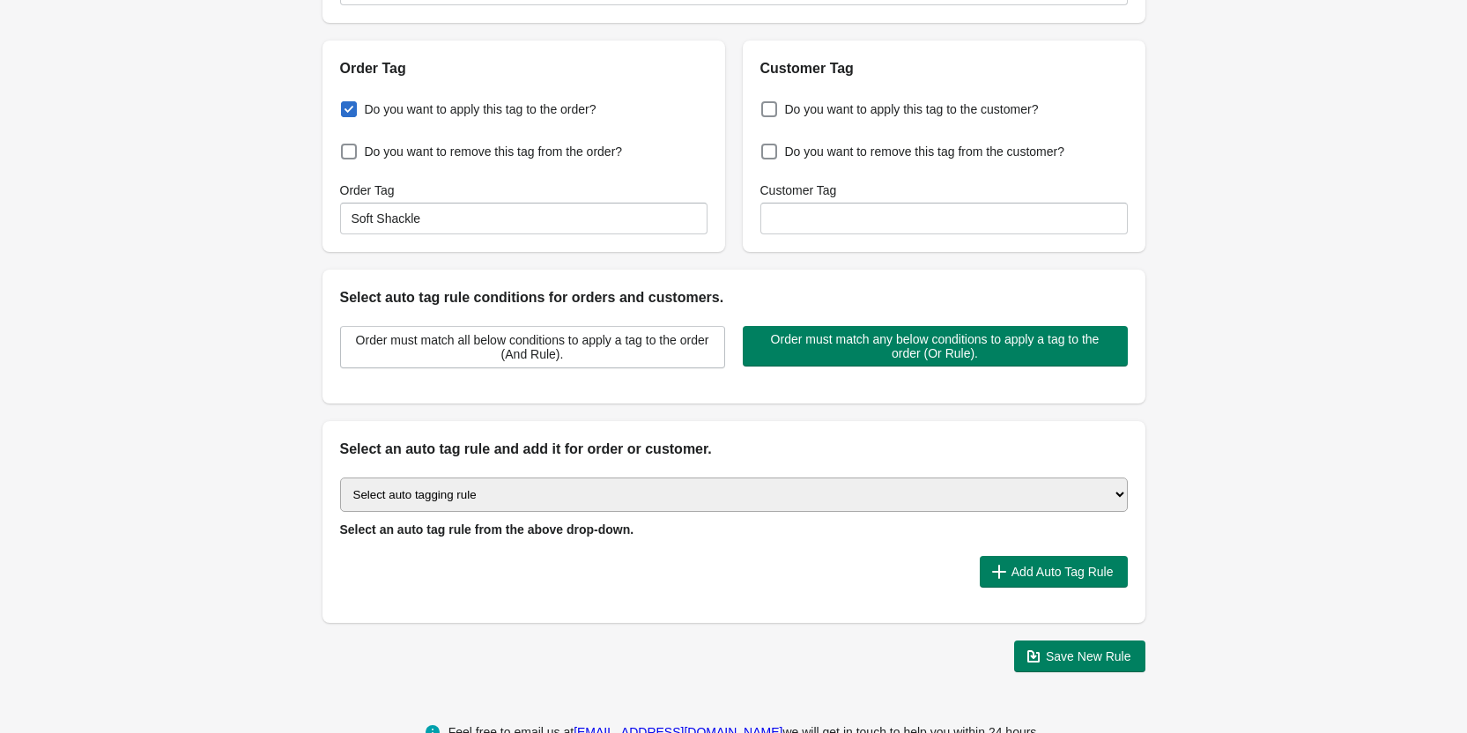
scroll to position [212, 0]
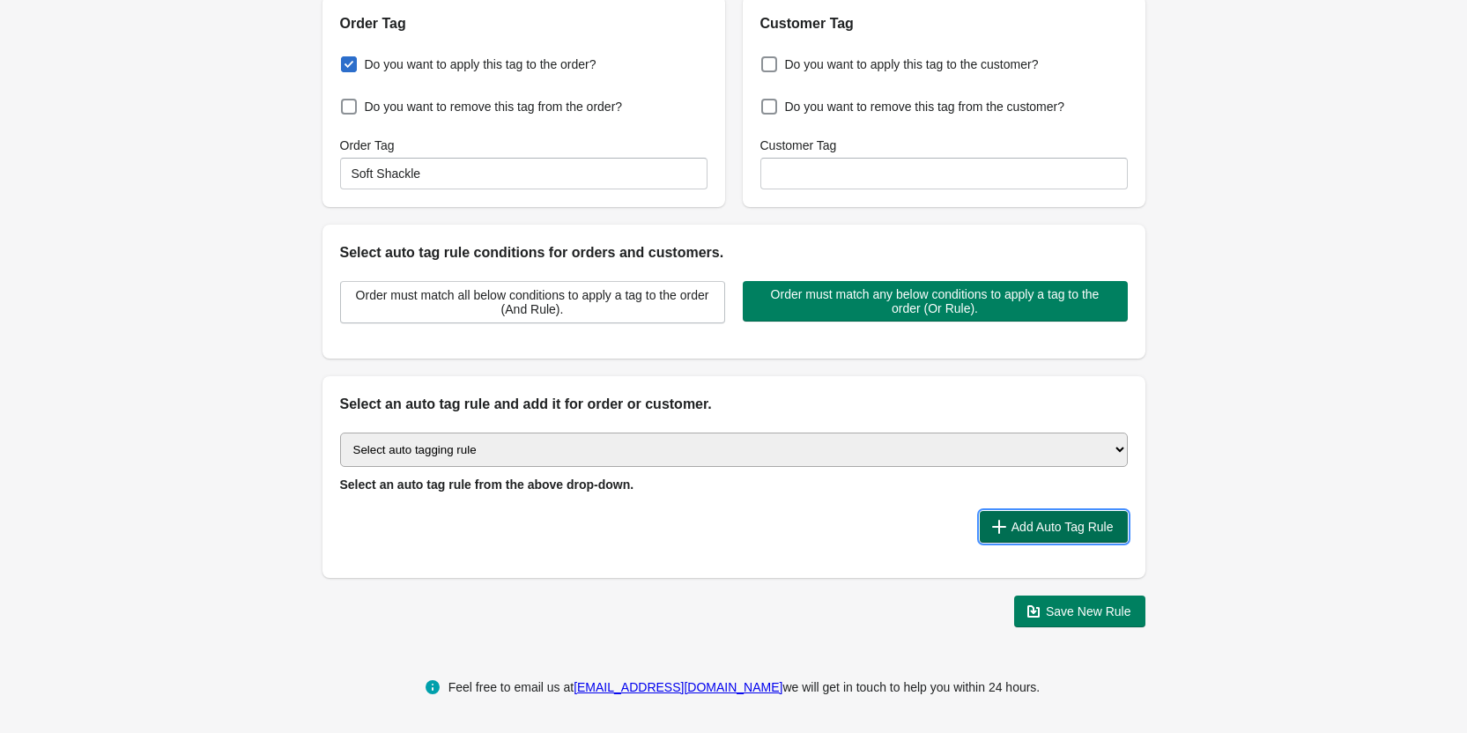
click at [1076, 536] on button "Add Auto Tag Rule" at bounding box center [1054, 527] width 148 height 32
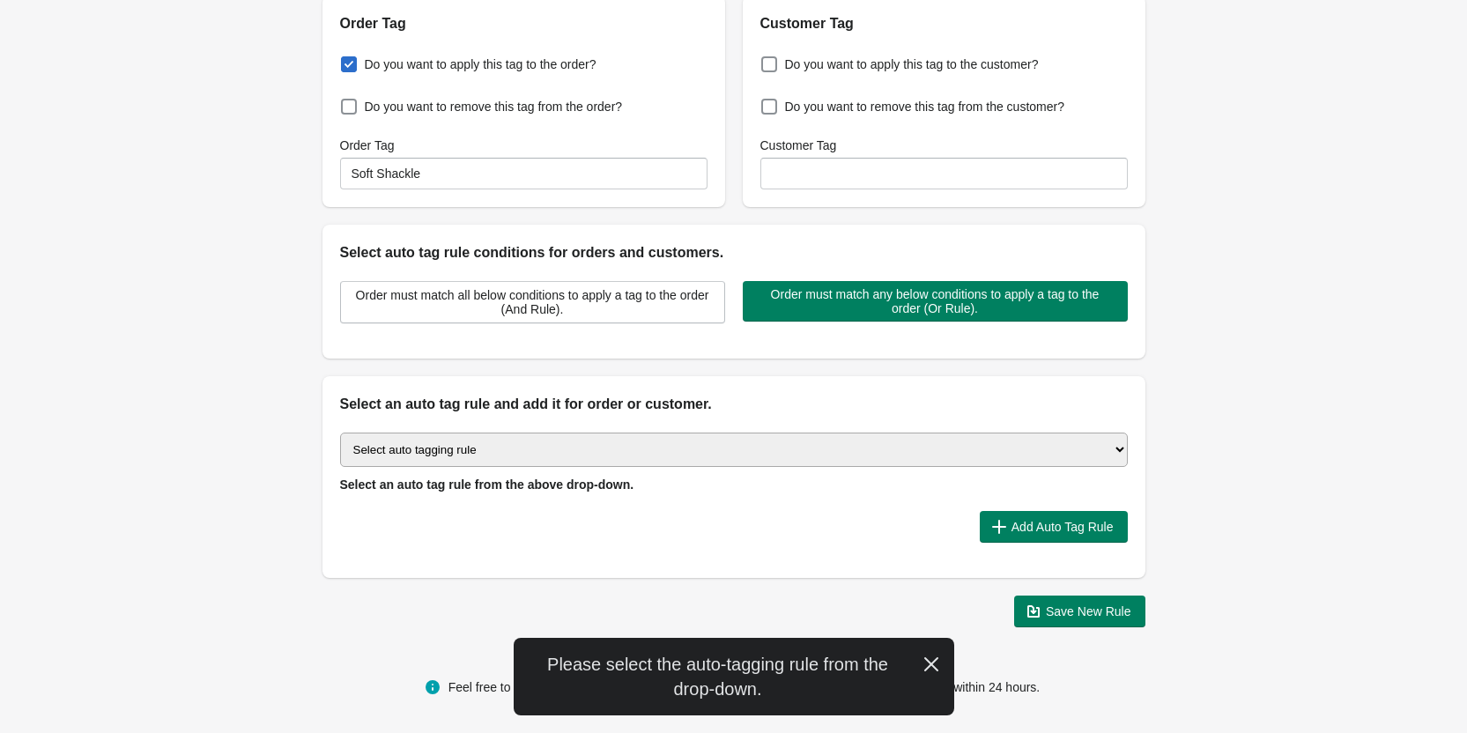
click at [438, 449] on select "Select auto tagging rule Tag by order amount Tag based on the order count (Volu…" at bounding box center [734, 450] width 788 height 34
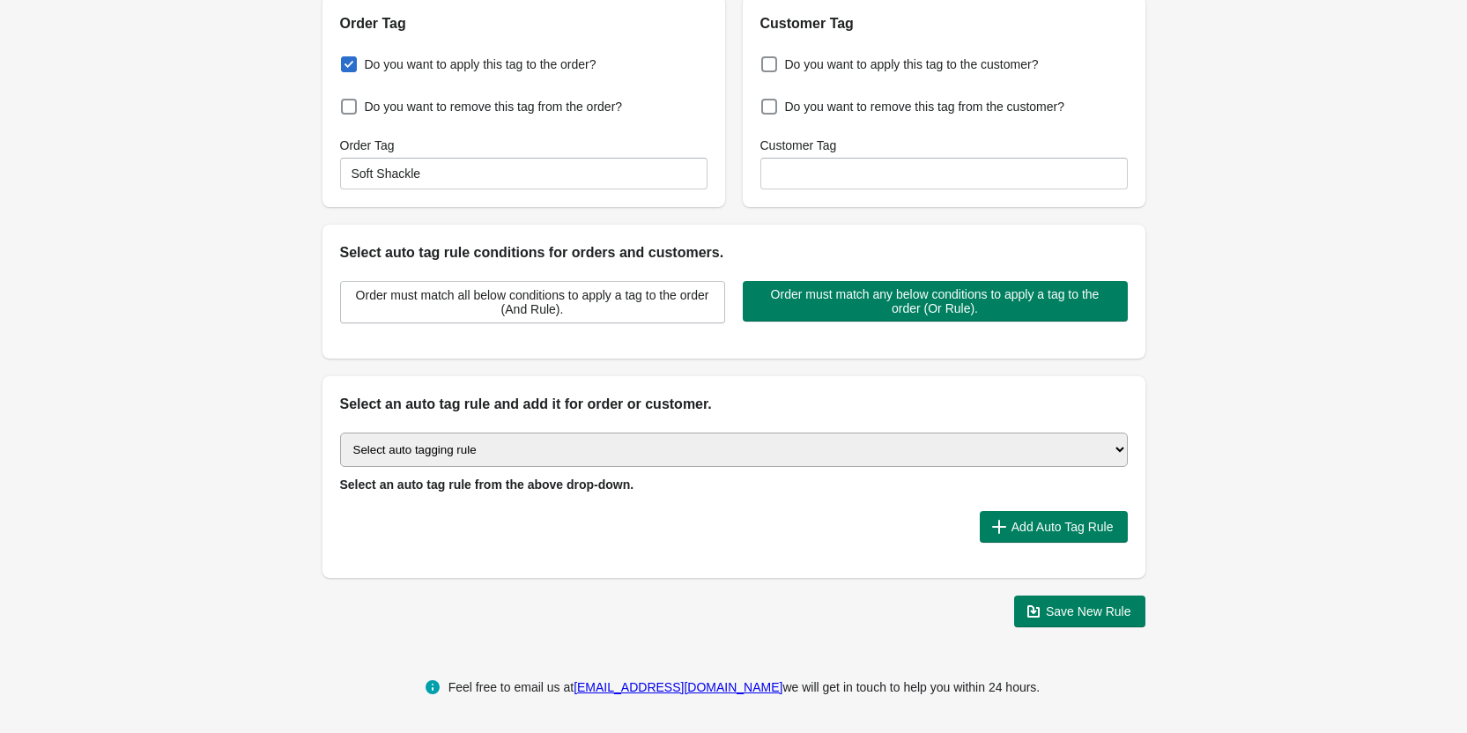
select select "1"
click at [340, 433] on select "Select auto tagging rule Tag by order amount Tag based on the order count (Volu…" at bounding box center [734, 450] width 788 height 34
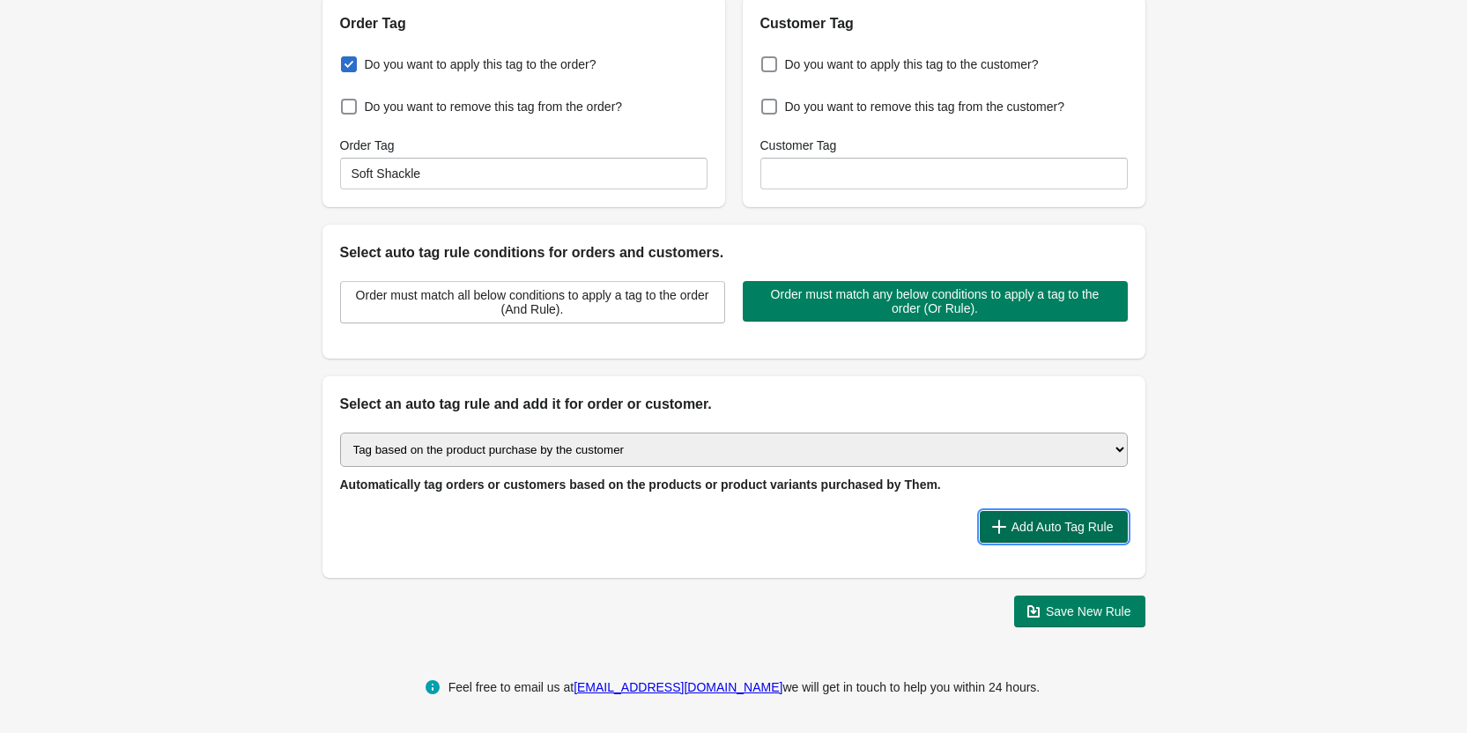
click at [1068, 530] on span "Add Auto Tag Rule" at bounding box center [1063, 527] width 102 height 14
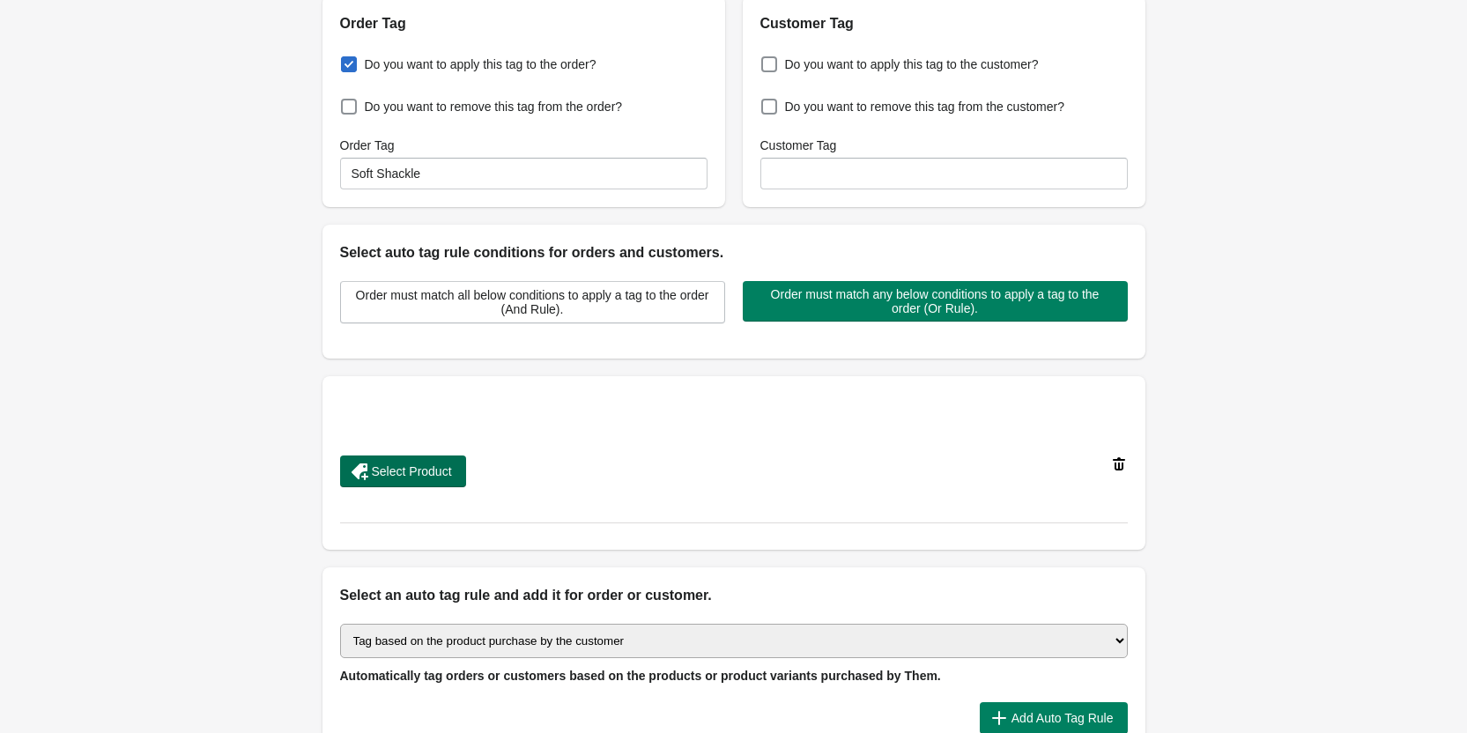
click at [376, 478] on span "Select Product" at bounding box center [412, 471] width 80 height 14
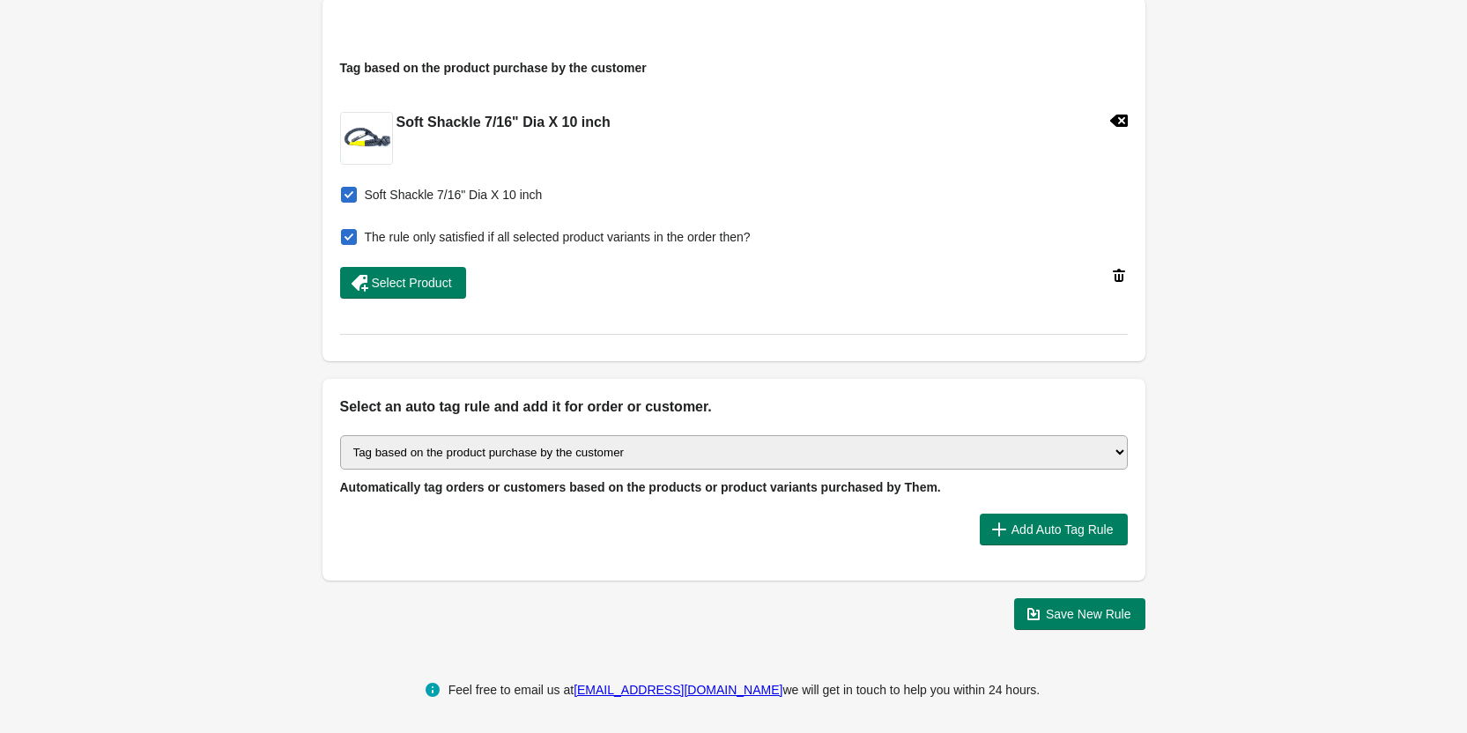
scroll to position [594, 0]
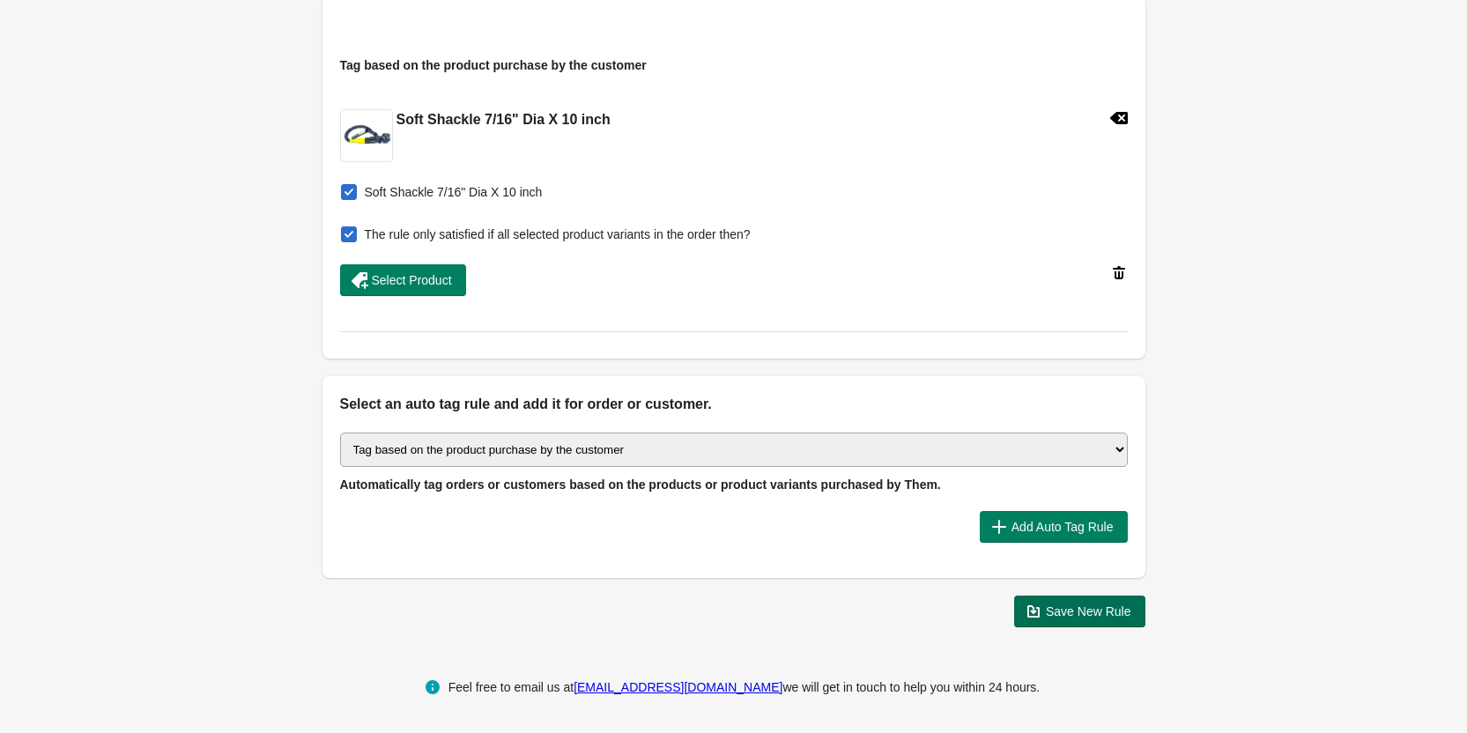
click at [1098, 619] on span "Save New Rule" at bounding box center [1079, 612] width 103 height 18
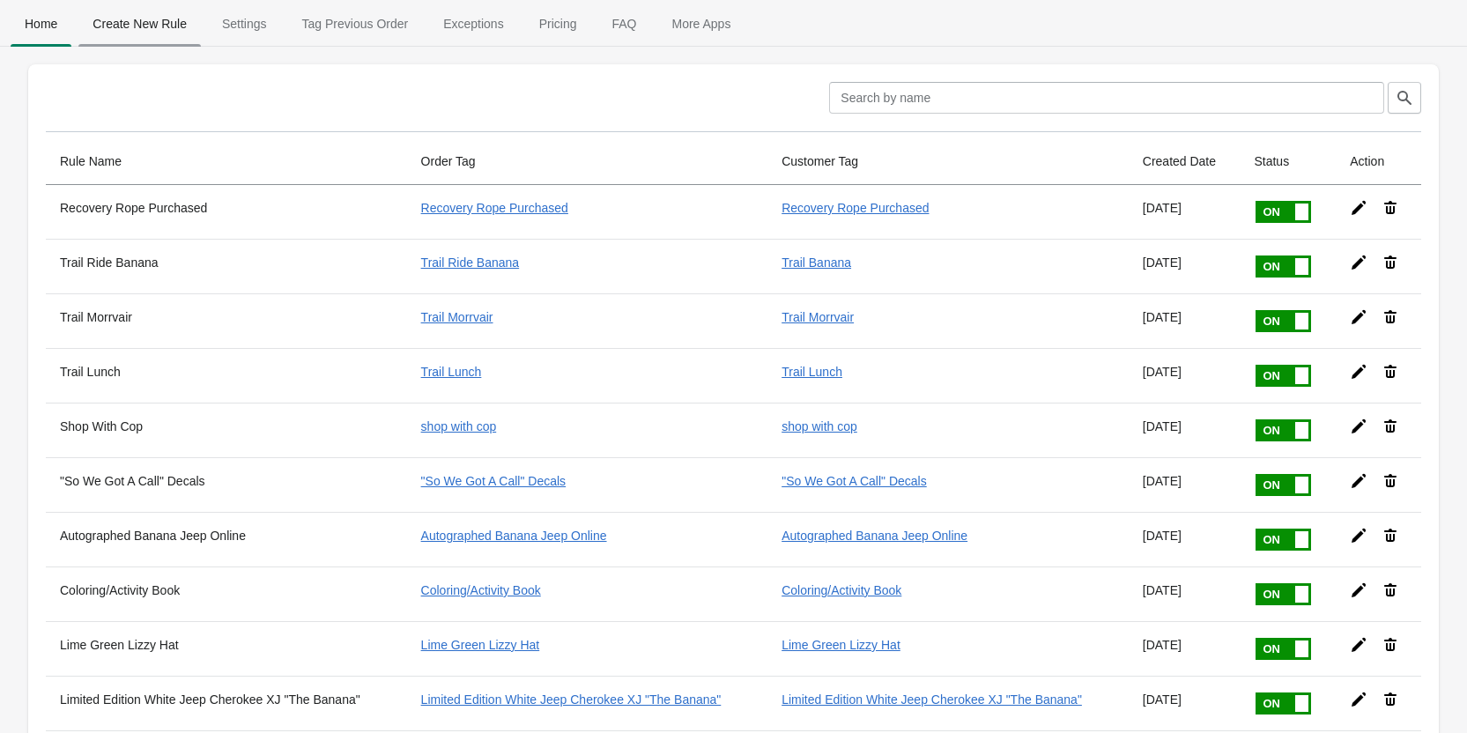
click at [122, 26] on span "Create New Rule" at bounding box center [139, 24] width 122 height 32
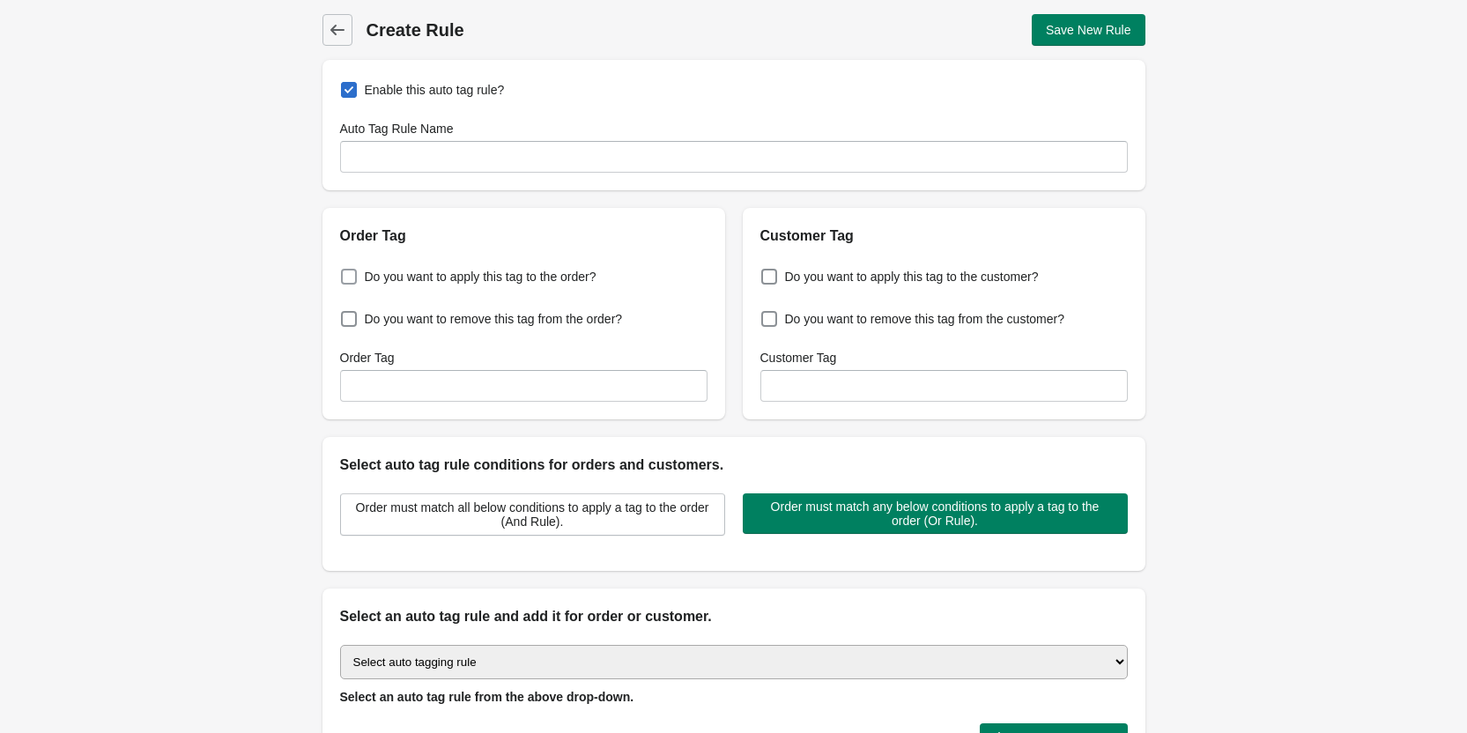
click at [350, 277] on span at bounding box center [349, 277] width 16 height 16
click at [345, 272] on input "Do you want to apply this tag to the order?" at bounding box center [345, 271] width 1 height 1
checkbox input "true"
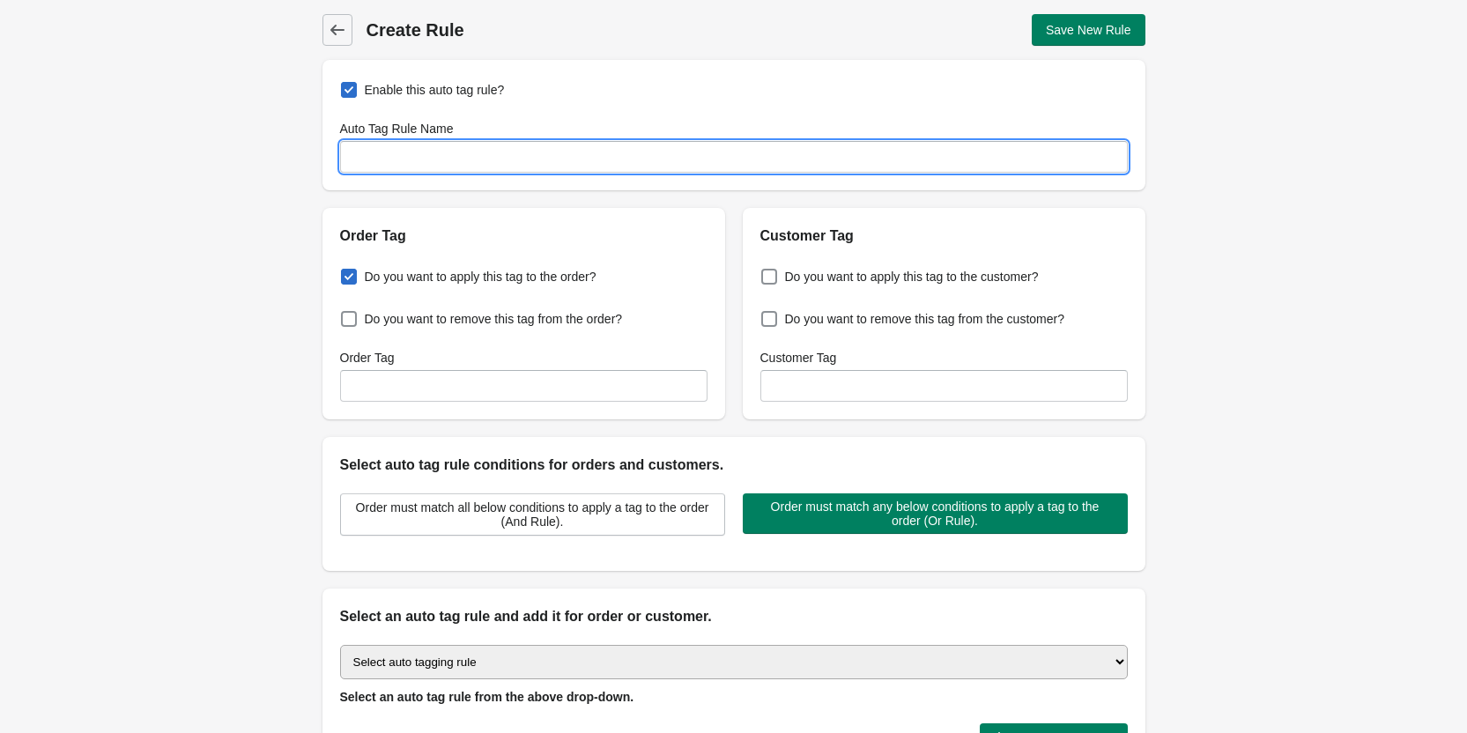
click at [402, 164] on input "Auto Tag Rule Name" at bounding box center [734, 157] width 788 height 32
type input "Pickup"
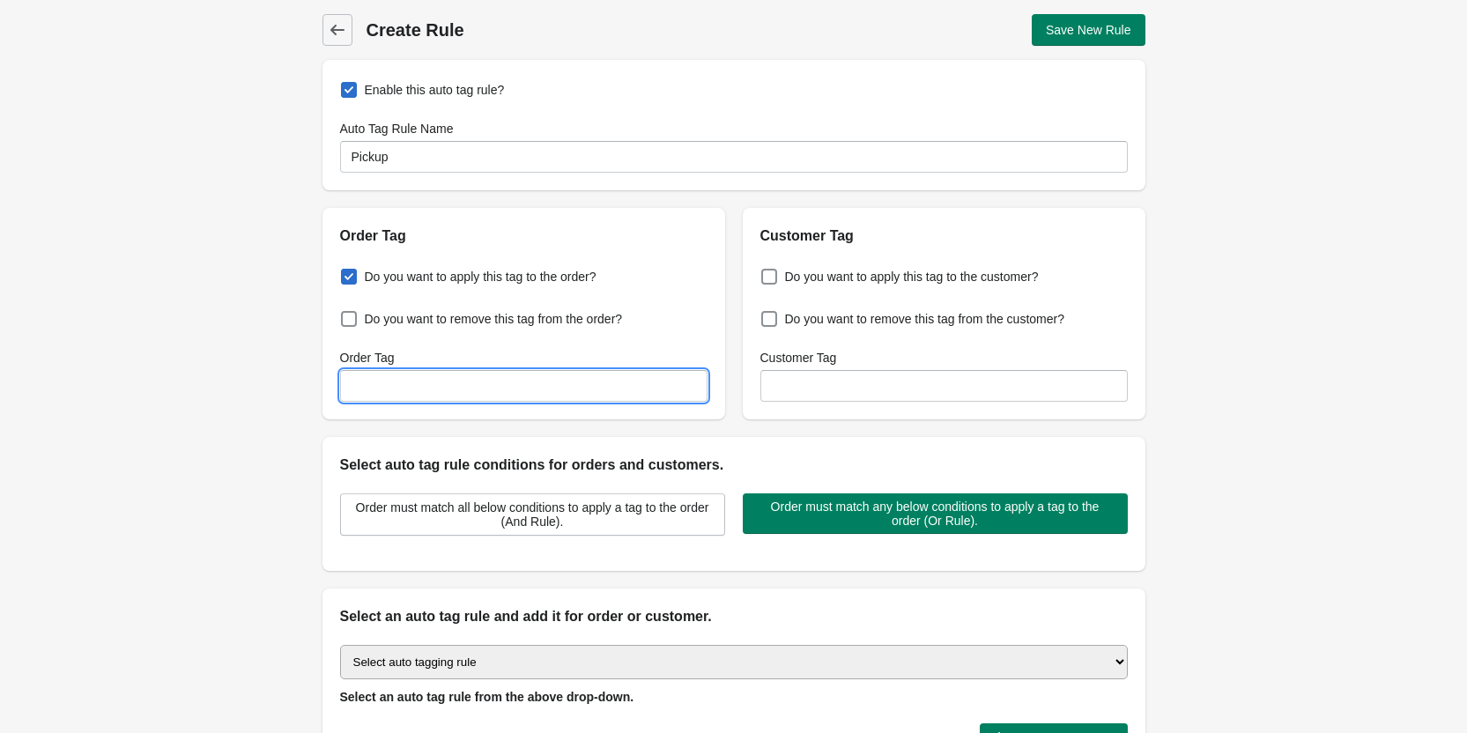
click at [374, 379] on input "Order Tag" at bounding box center [523, 386] width 367 height 32
click at [351, 387] on input "Pickup" at bounding box center [523, 386] width 367 height 32
type input "In store pickup"
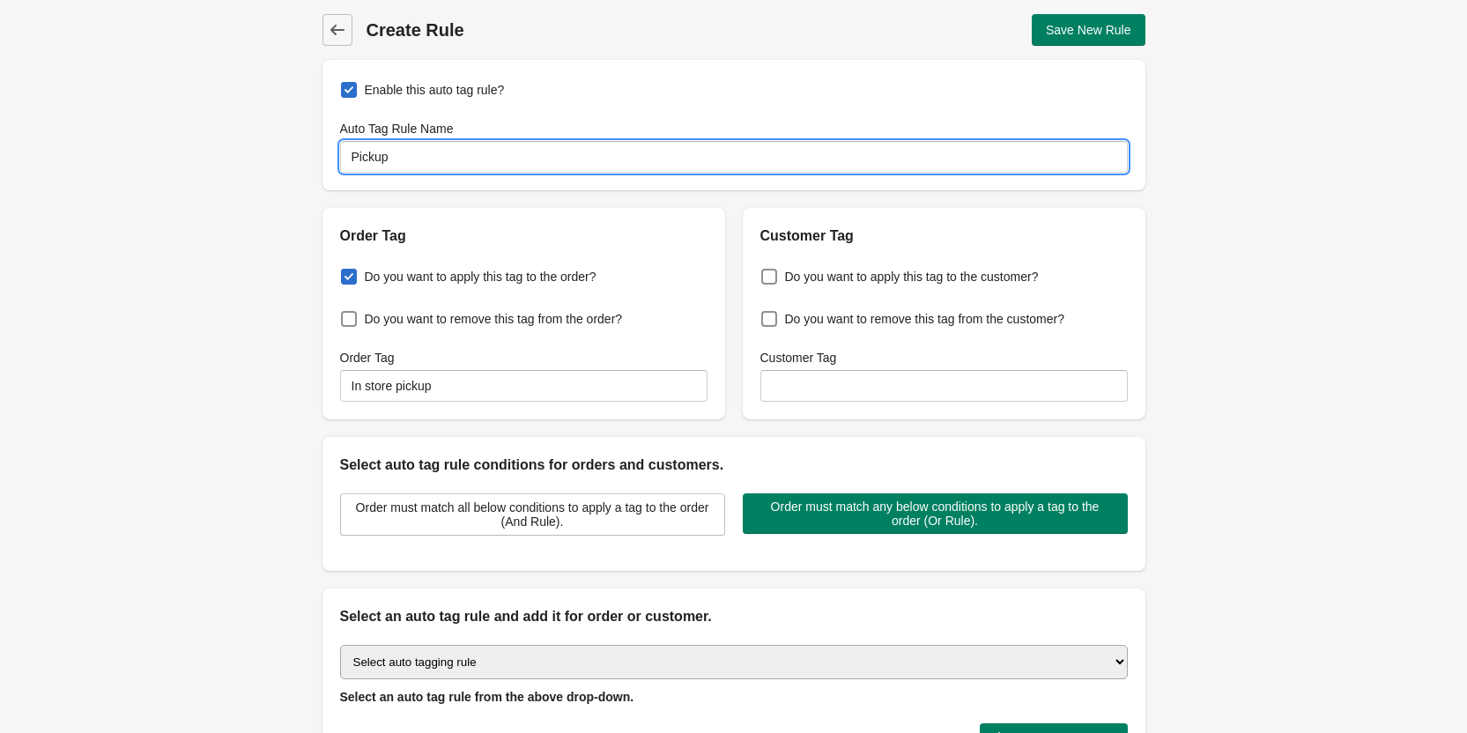
drag, startPoint x: 405, startPoint y: 156, endPoint x: 339, endPoint y: 156, distance: 66.1
click at [340, 156] on input "Pickup" at bounding box center [734, 157] width 788 height 32
type input "In store pickup"
click at [266, 211] on div "Back Create Rule Save New Rule Enable this auto tag rule? Auto Tag Rule Name In…" at bounding box center [733, 427] width 1467 height 854
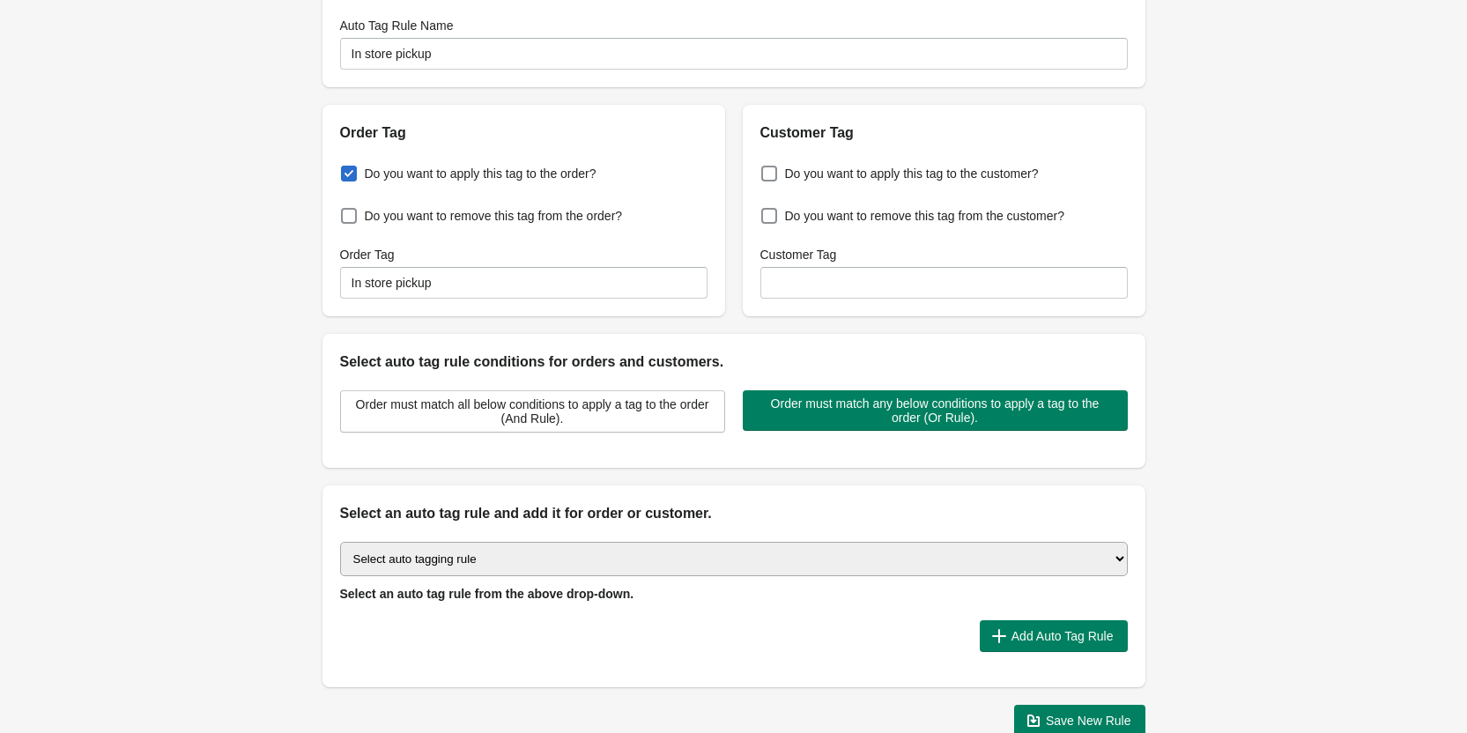
scroll to position [212, 0]
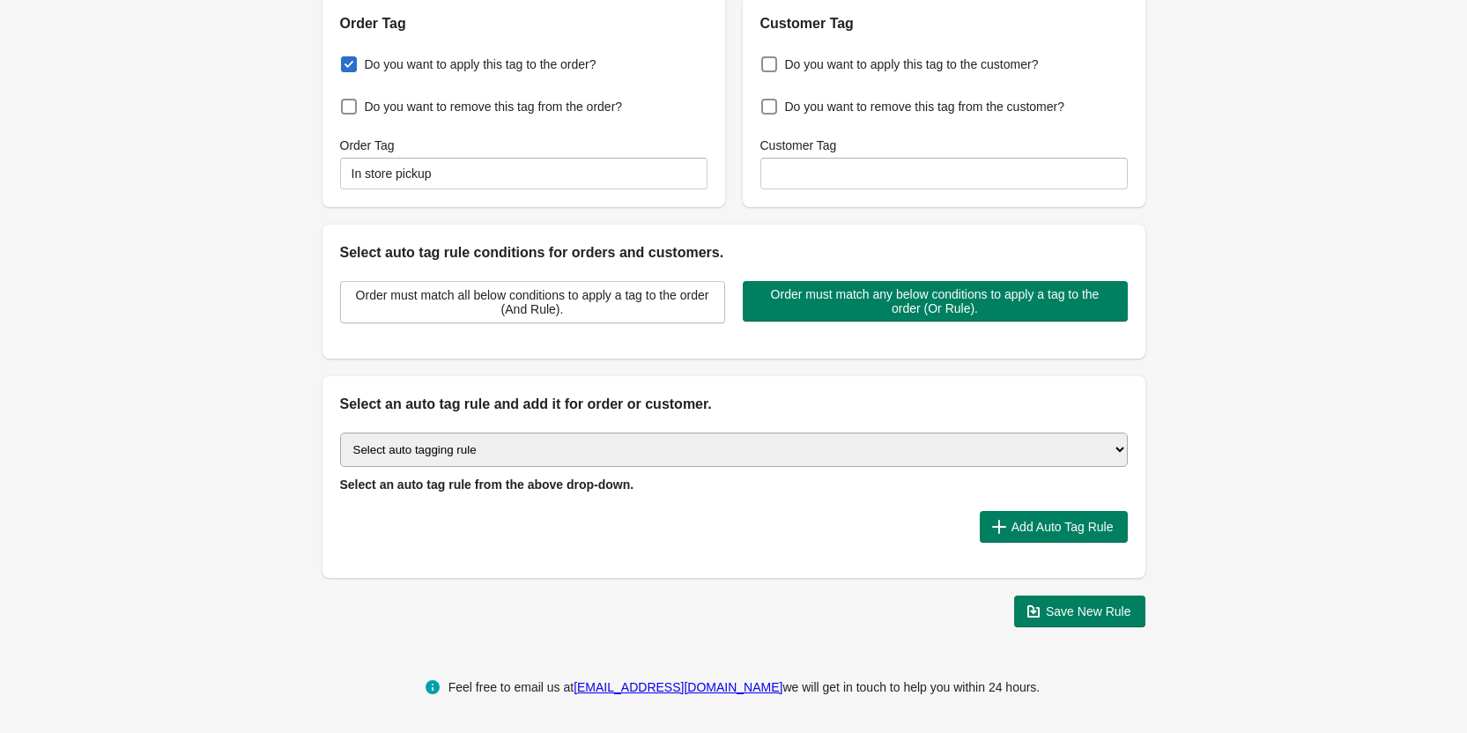
click at [496, 453] on select "Select auto tagging rule Tag by order amount Tag based on the order count (Volu…" at bounding box center [734, 450] width 788 height 34
select select "31"
click at [340, 433] on select "Select auto tagging rule Tag by order amount Tag based on the order count (Volu…" at bounding box center [734, 450] width 788 height 34
click at [1058, 523] on span "Add Auto Tag Rule" at bounding box center [1063, 527] width 102 height 14
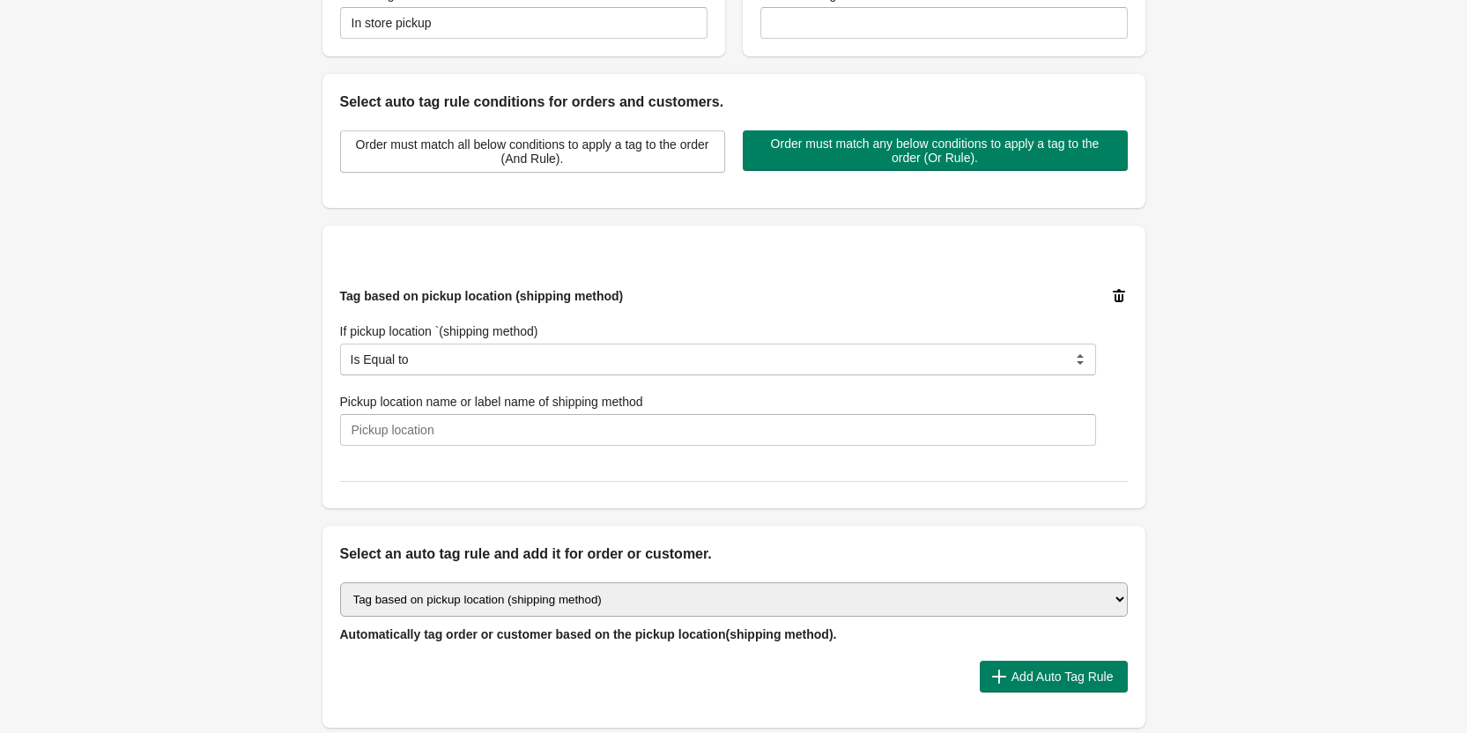
scroll to position [389, 0]
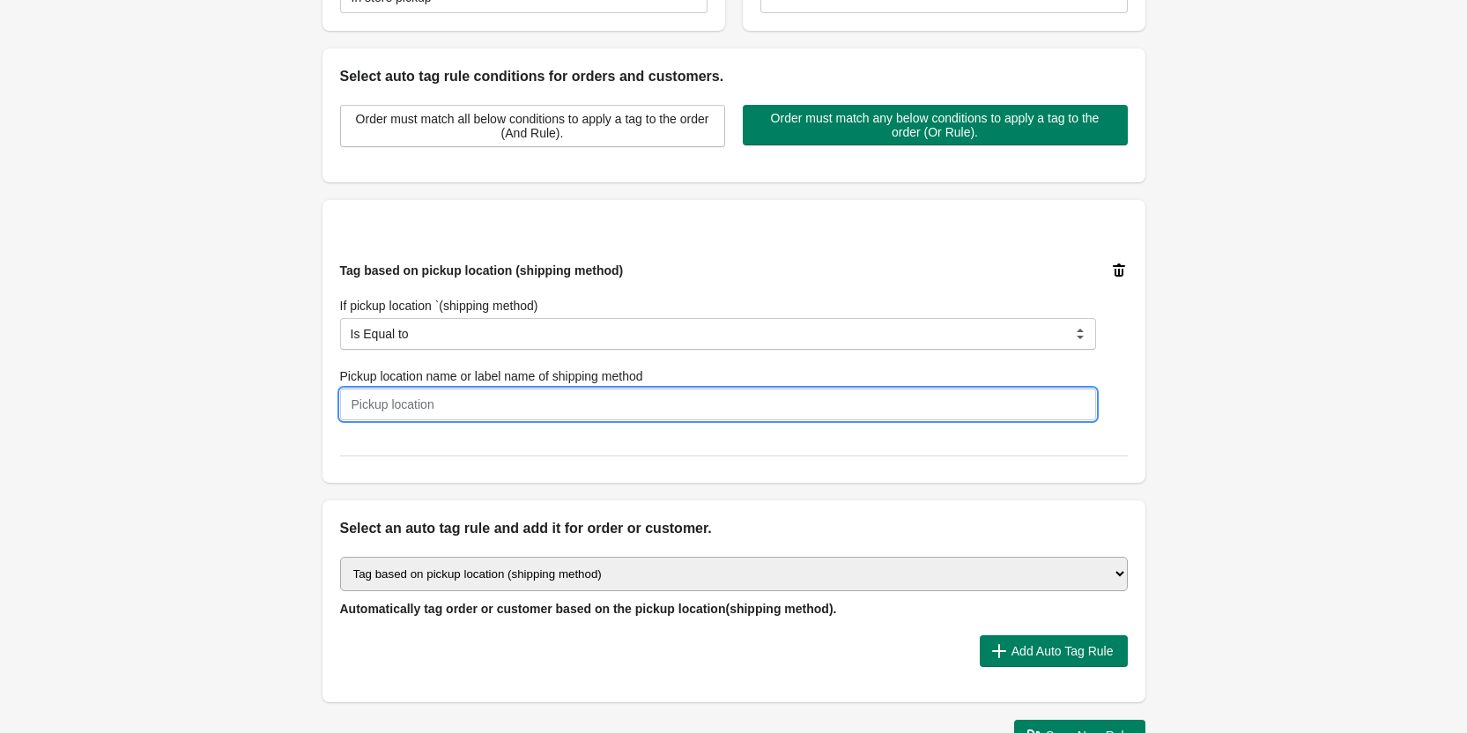
click at [621, 415] on input "Pickup location name or label name of shipping method" at bounding box center [718, 405] width 756 height 32
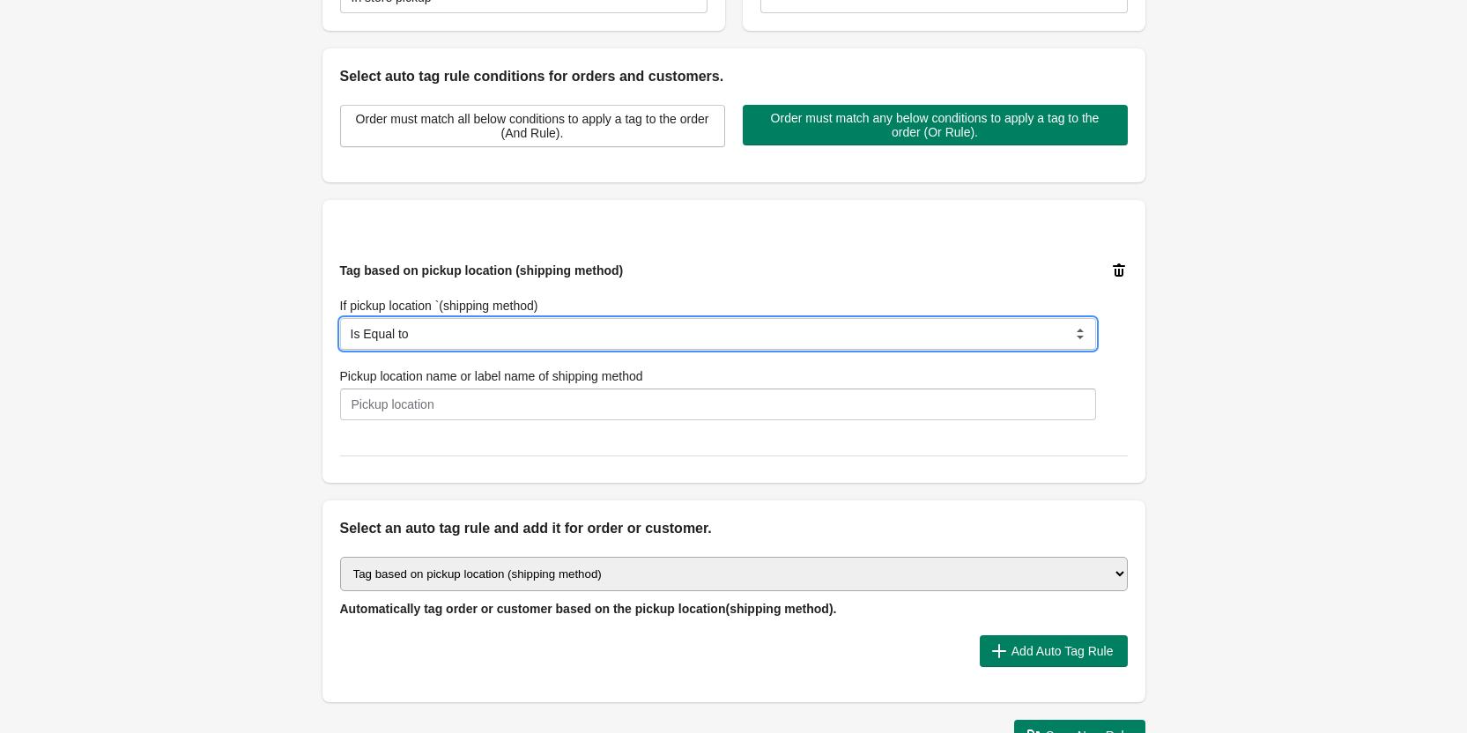
click at [429, 332] on select "Is Equal to Contain Is not Equal to Does not Contain" at bounding box center [718, 334] width 756 height 32
click at [429, 335] on select "Is Equal to Contain Is not Equal to Does not Contain" at bounding box center [718, 334] width 756 height 32
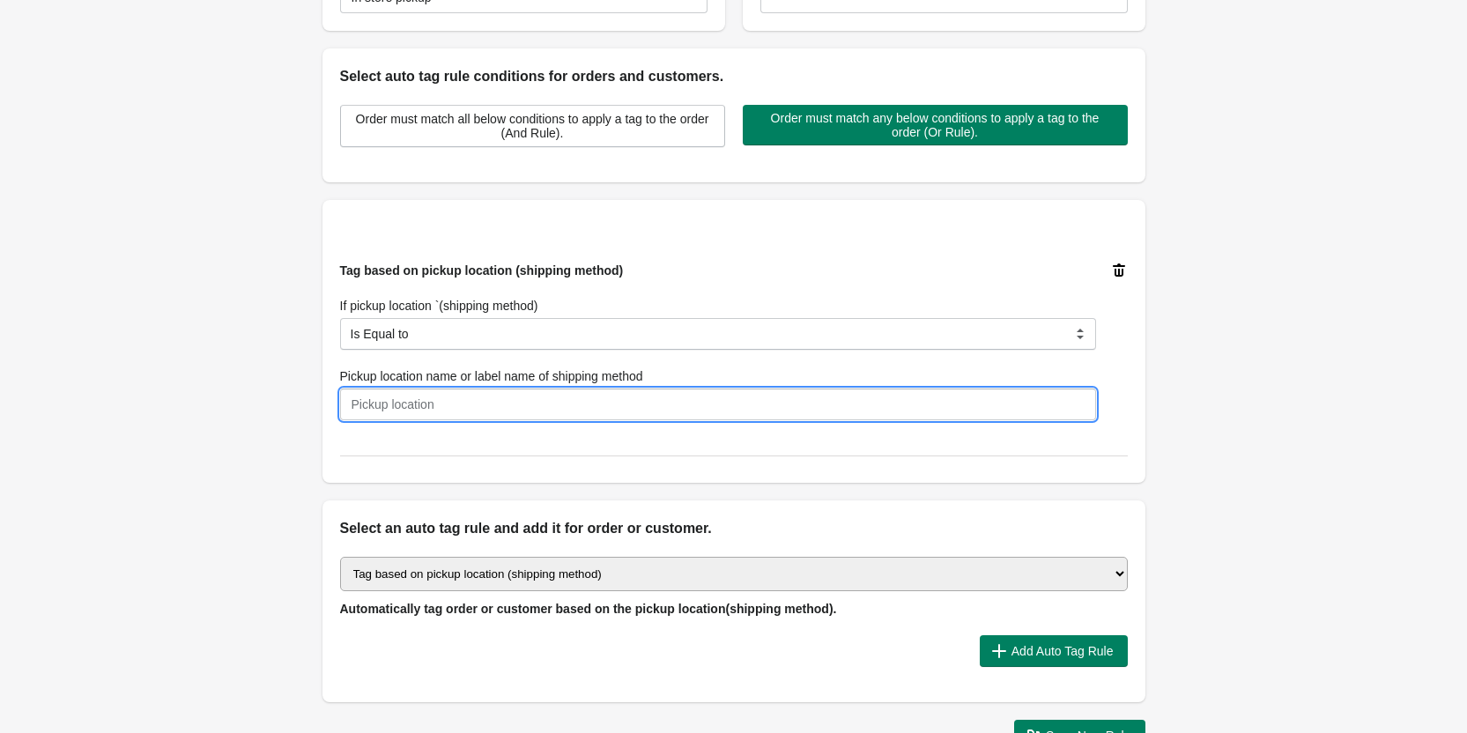
click at [382, 401] on input "Pickup location name or label name of shipping method" at bounding box center [718, 405] width 756 height 32
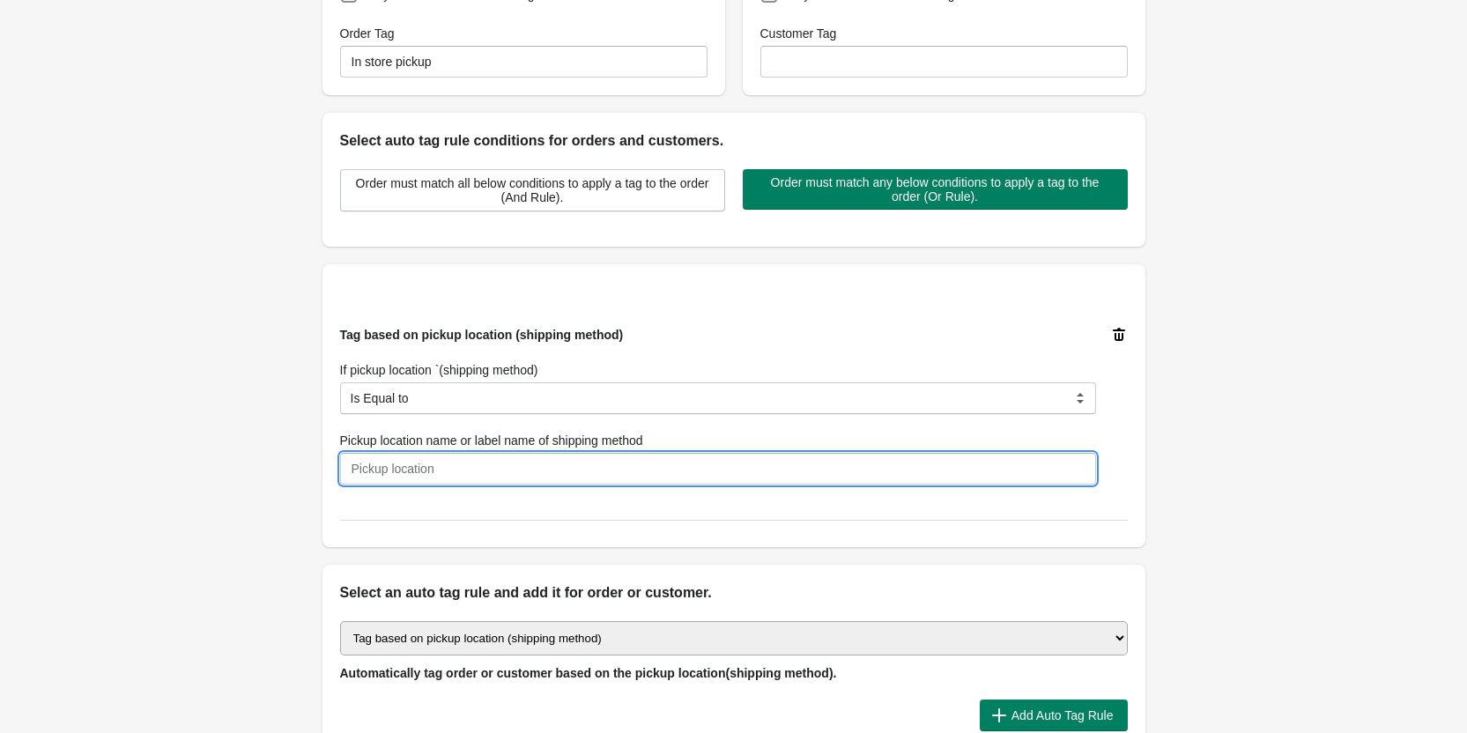
scroll to position [0, 0]
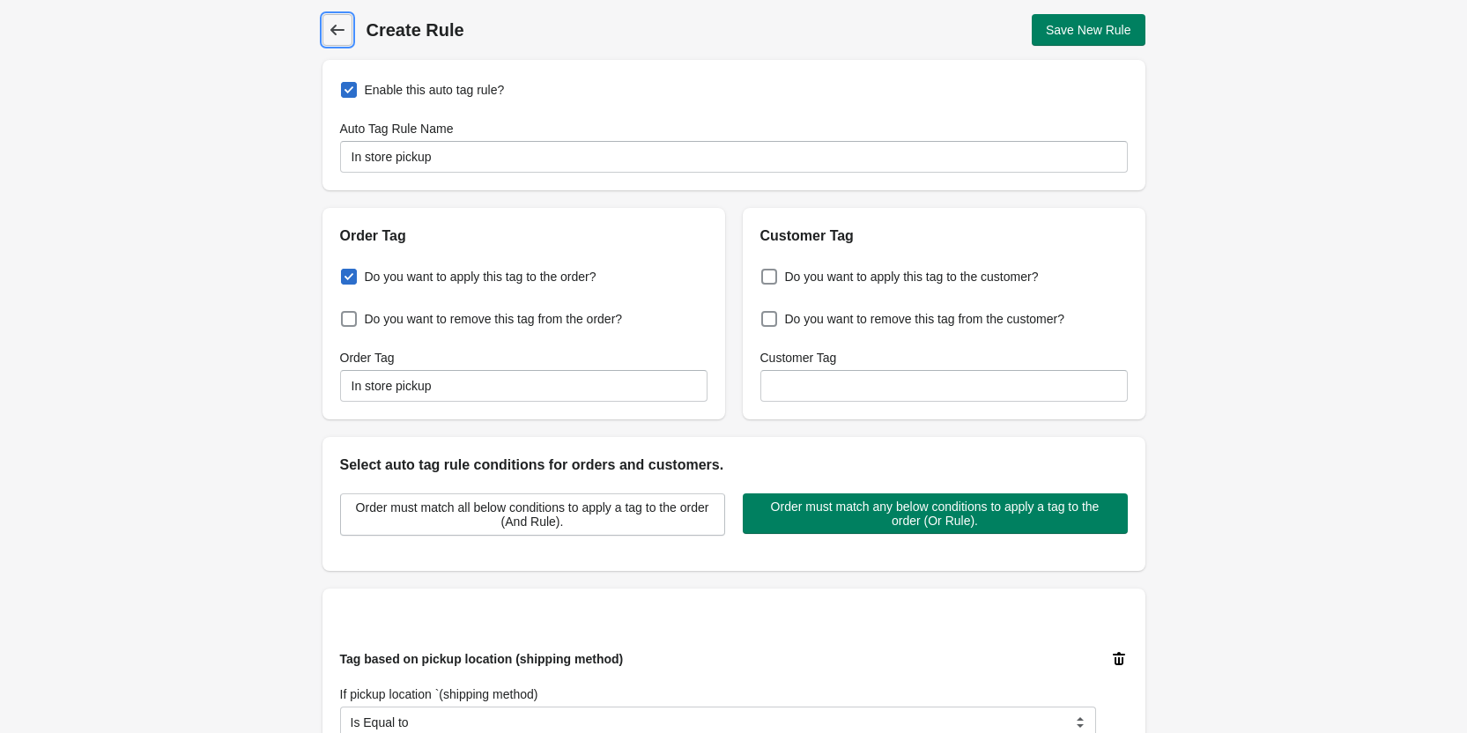
click at [338, 34] on icon at bounding box center [338, 30] width 18 height 18
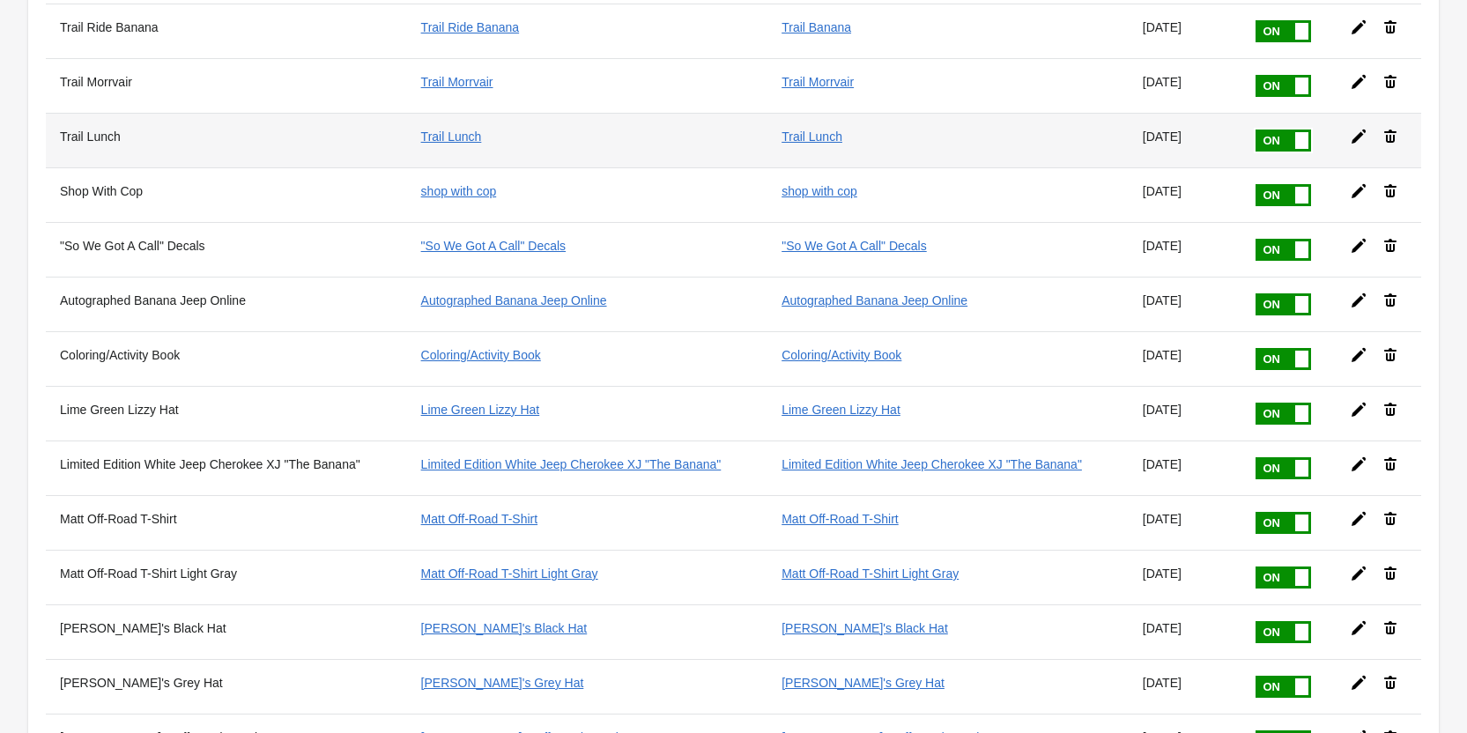
scroll to position [352, 0]
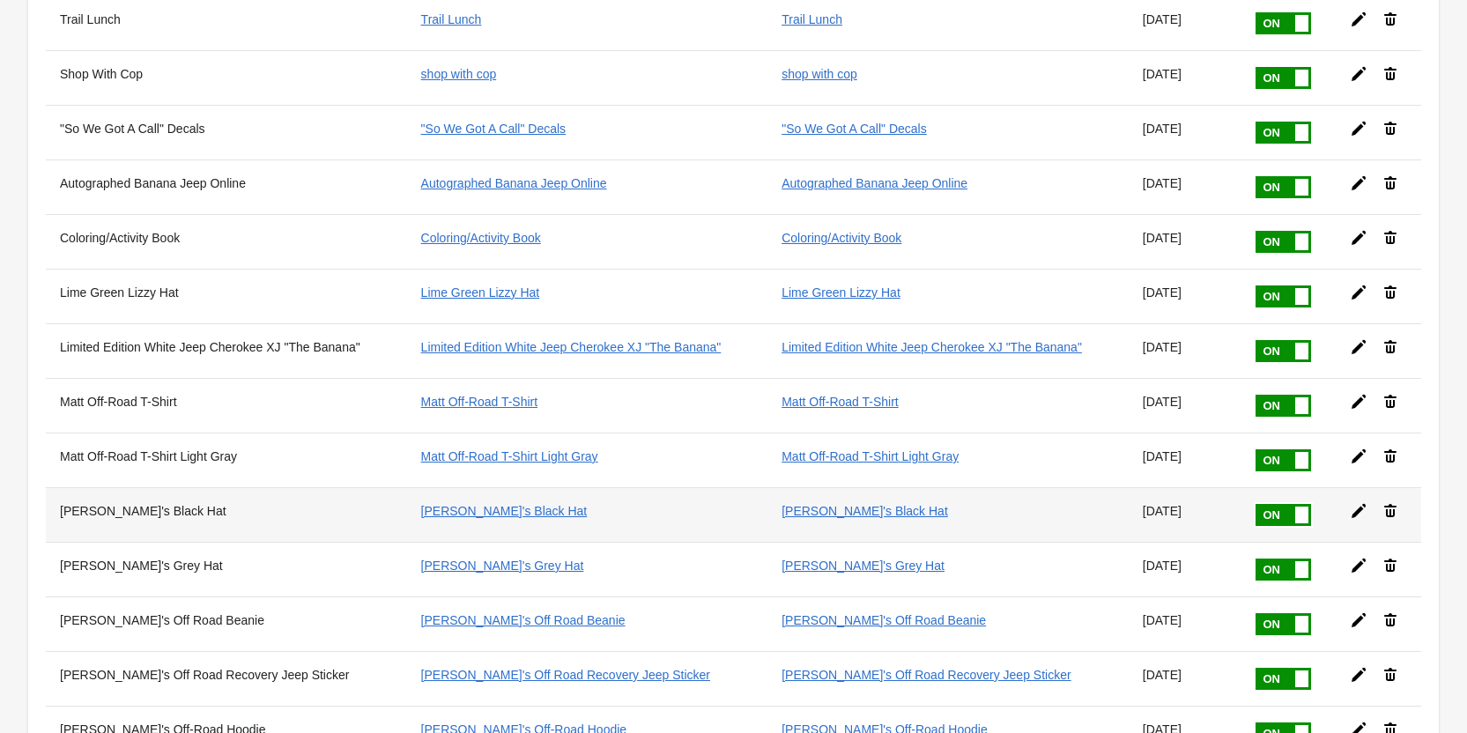
click at [1359, 513] on icon at bounding box center [1359, 511] width 18 height 18
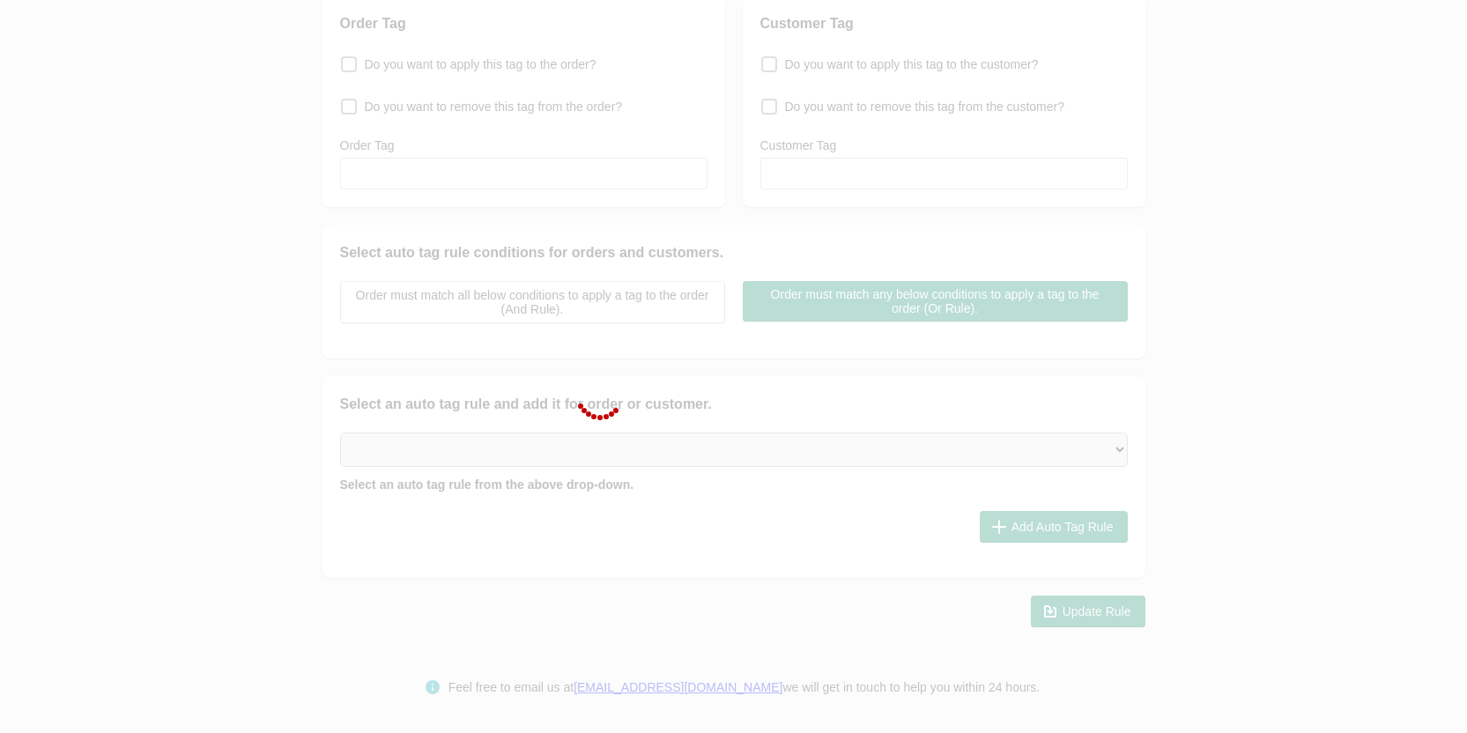
scroll to position [212, 0]
type input "[PERSON_NAME]'s Black Hat"
checkbox input "true"
type input "[PERSON_NAME]'s Black Hat"
checkbox input "true"
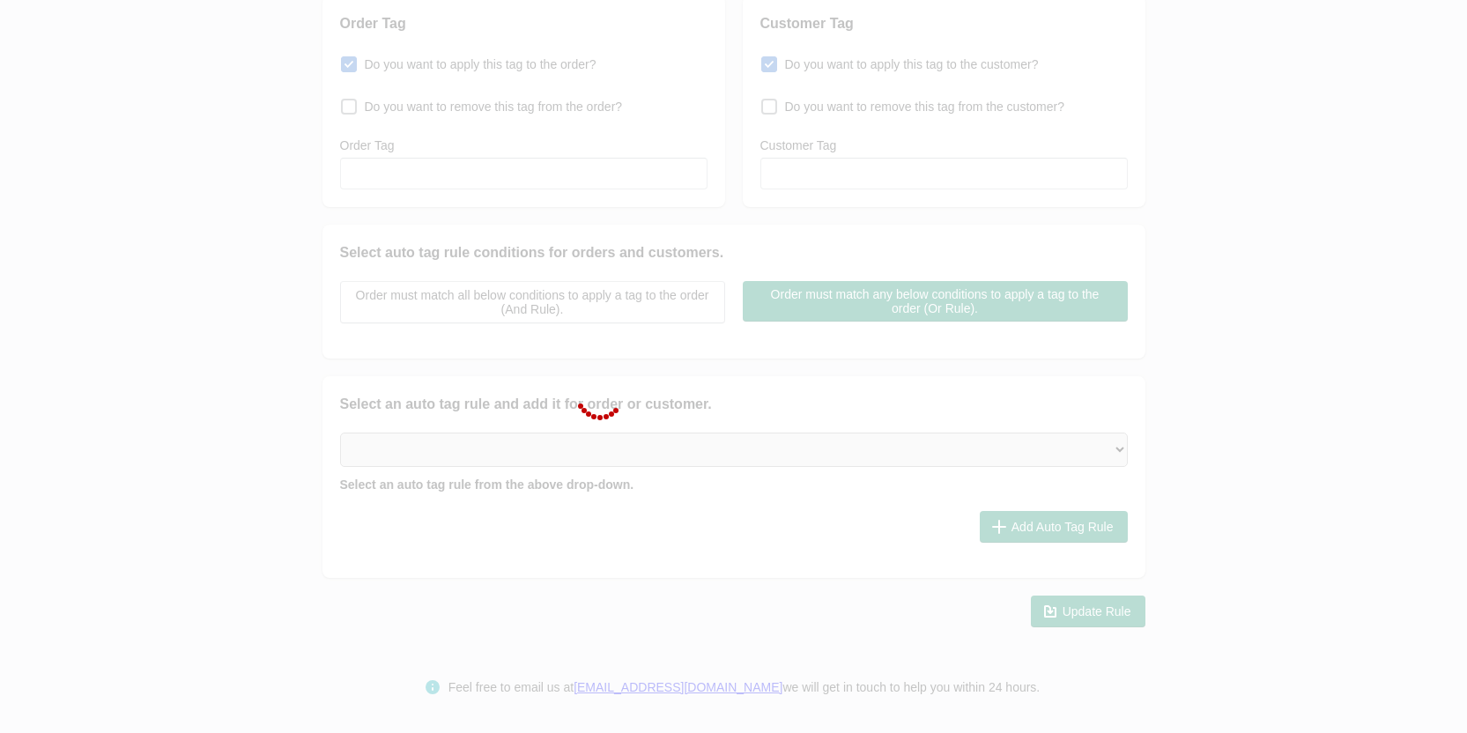
type input "[PERSON_NAME]'s Black Hat"
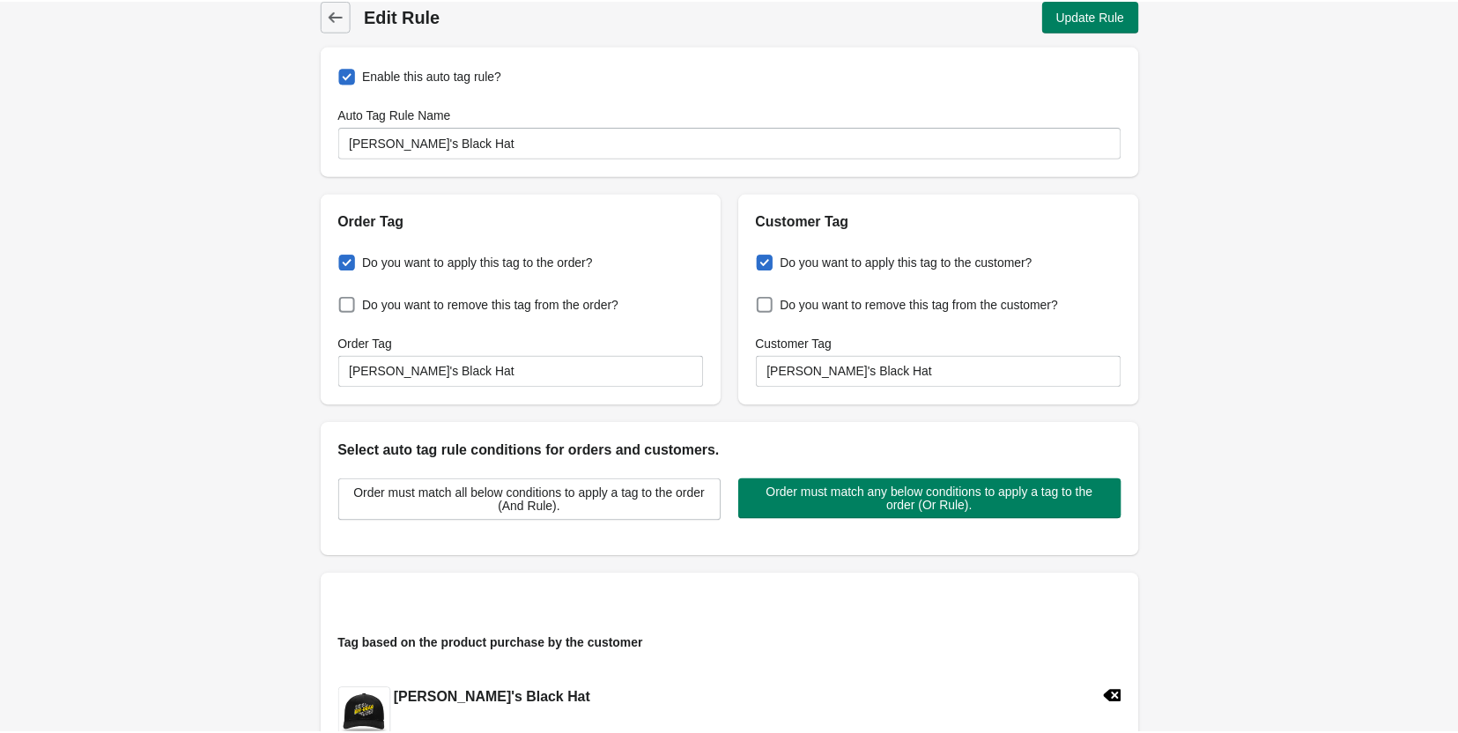
scroll to position [0, 0]
